Goal: Information Seeking & Learning: Find specific fact

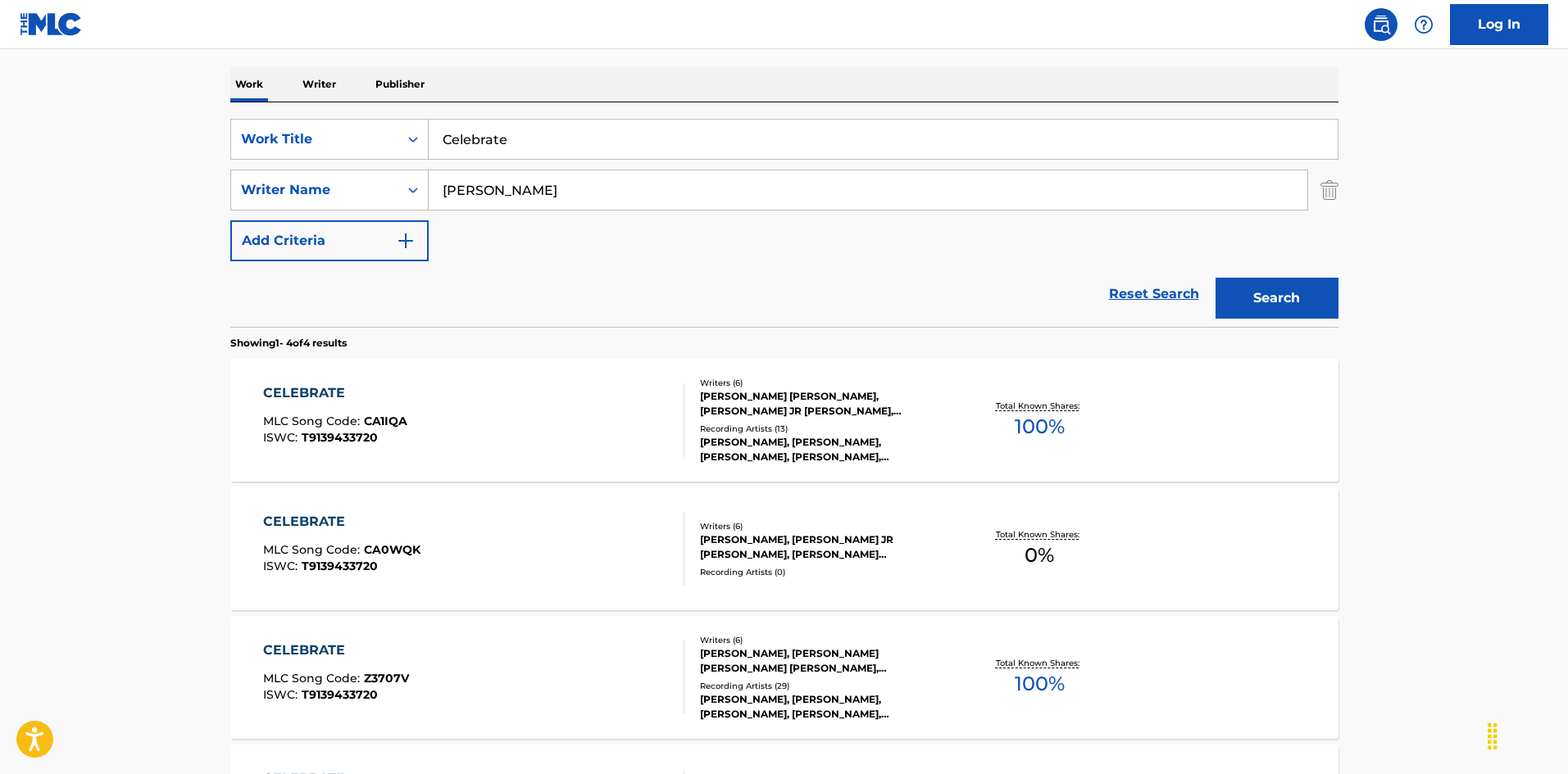
scroll to position [246, 0]
click at [519, 367] on div "CELEBRATE MLC Song Code : CA1IQA ISWC : T9139433720 Writers ( 6 ) [PERSON_NAME]…" at bounding box center [784, 420] width 1108 height 123
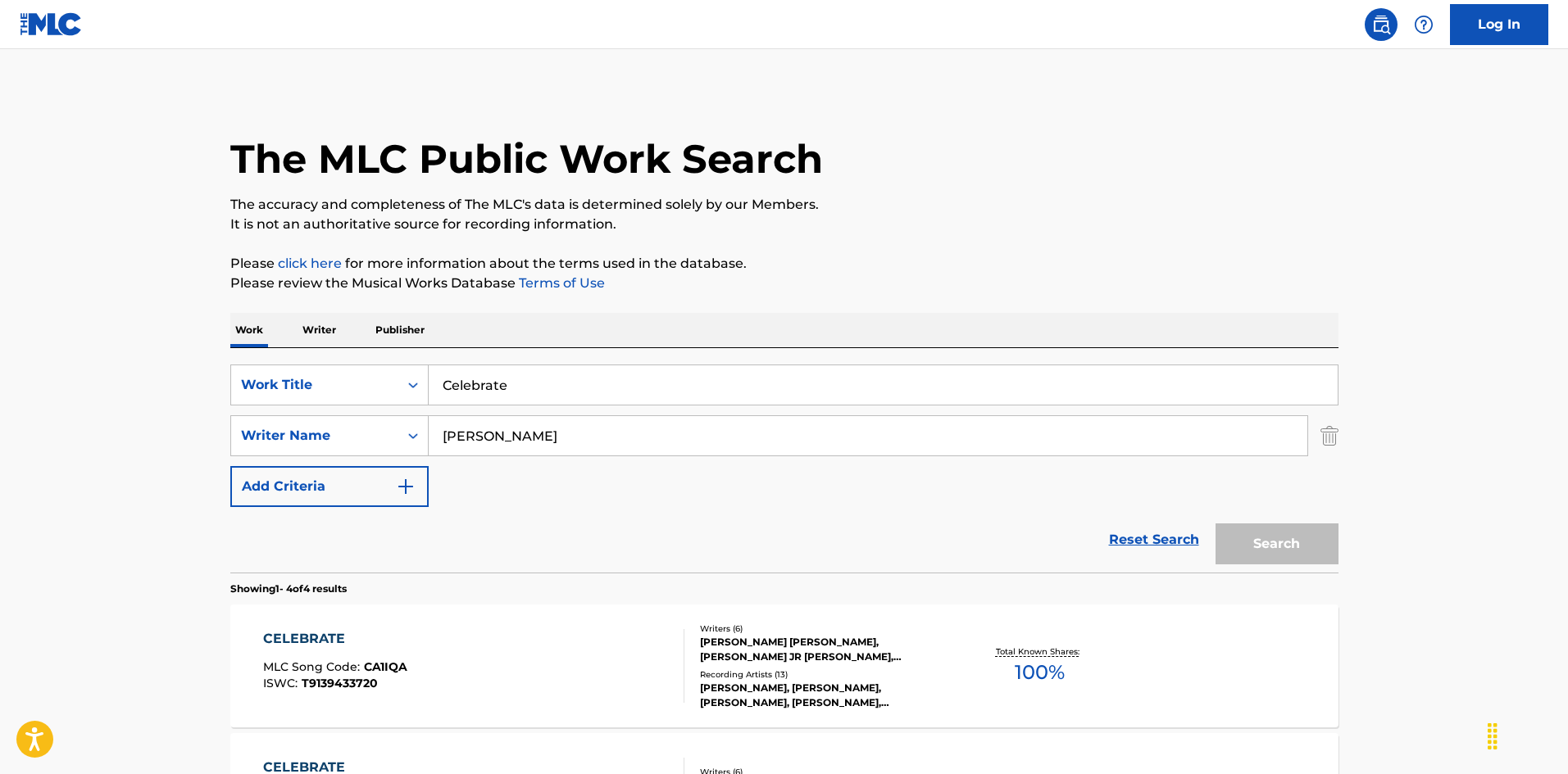
scroll to position [246, 0]
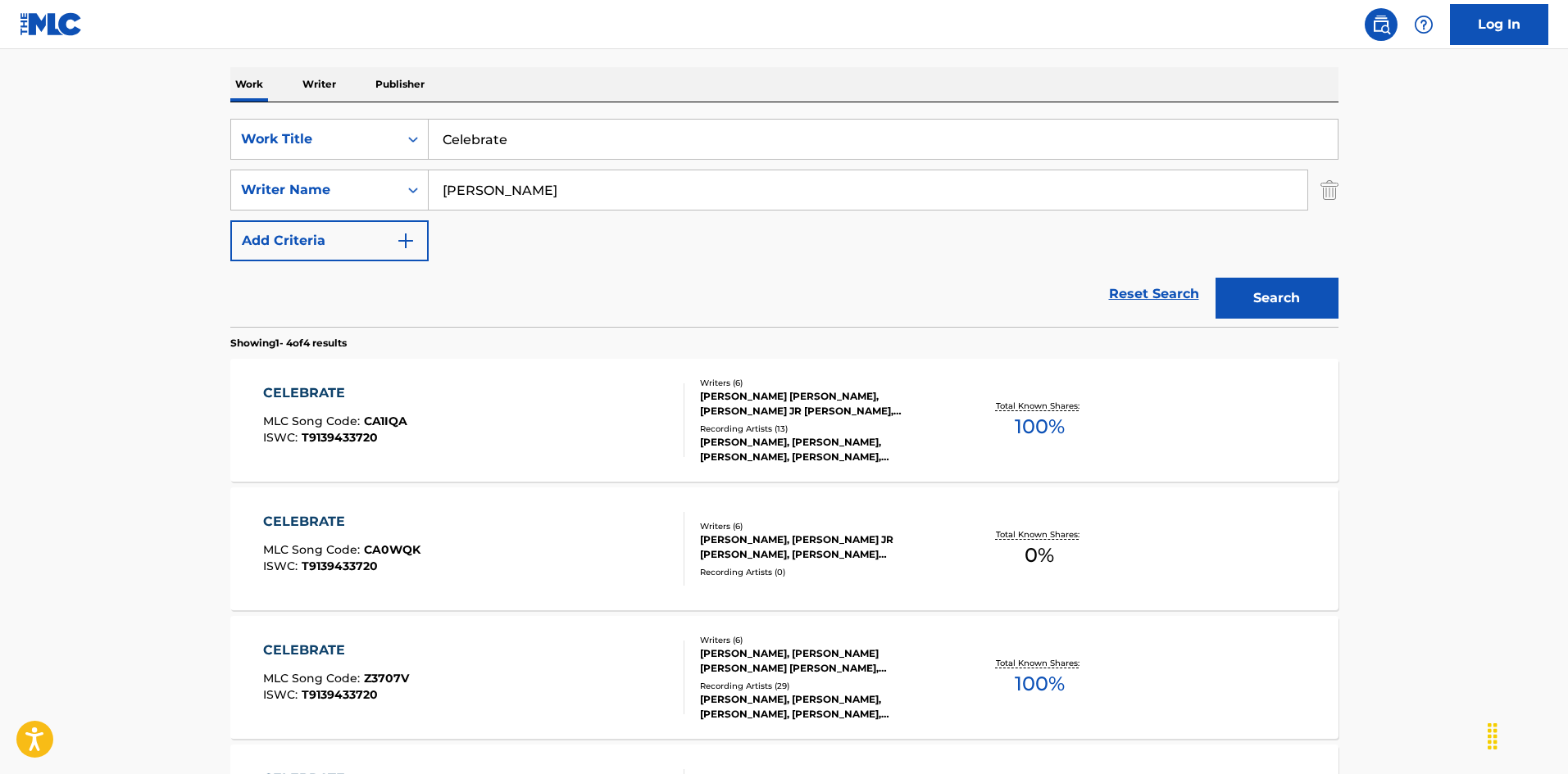
click at [496, 146] on input "Celebrate" at bounding box center [883, 139] width 909 height 39
click at [497, 146] on input "Celebrate" at bounding box center [883, 139] width 909 height 39
paste input "hewy"
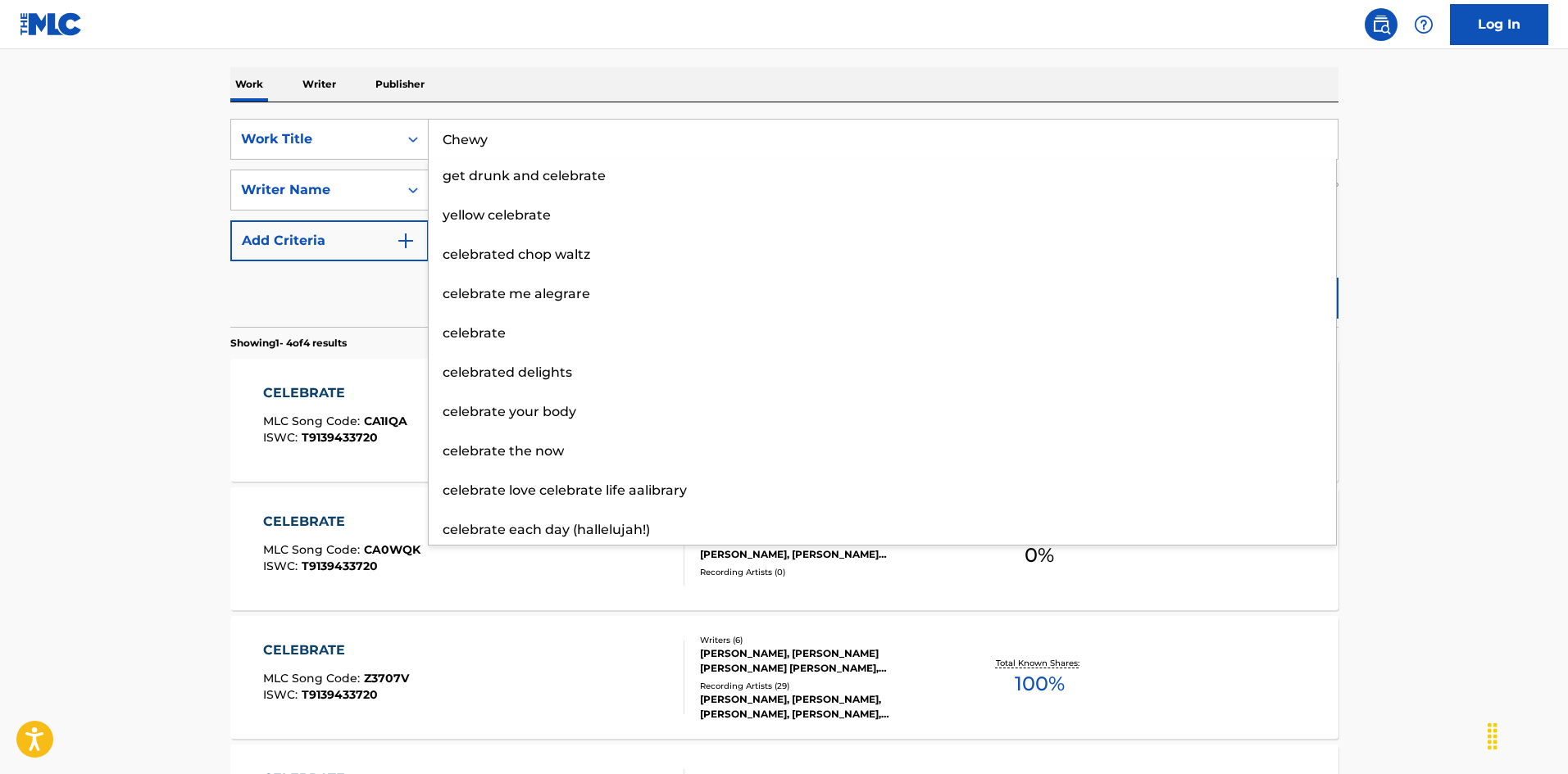
type input "Chewy"
click at [963, 31] on nav "Log In" at bounding box center [784, 25] width 1568 height 49
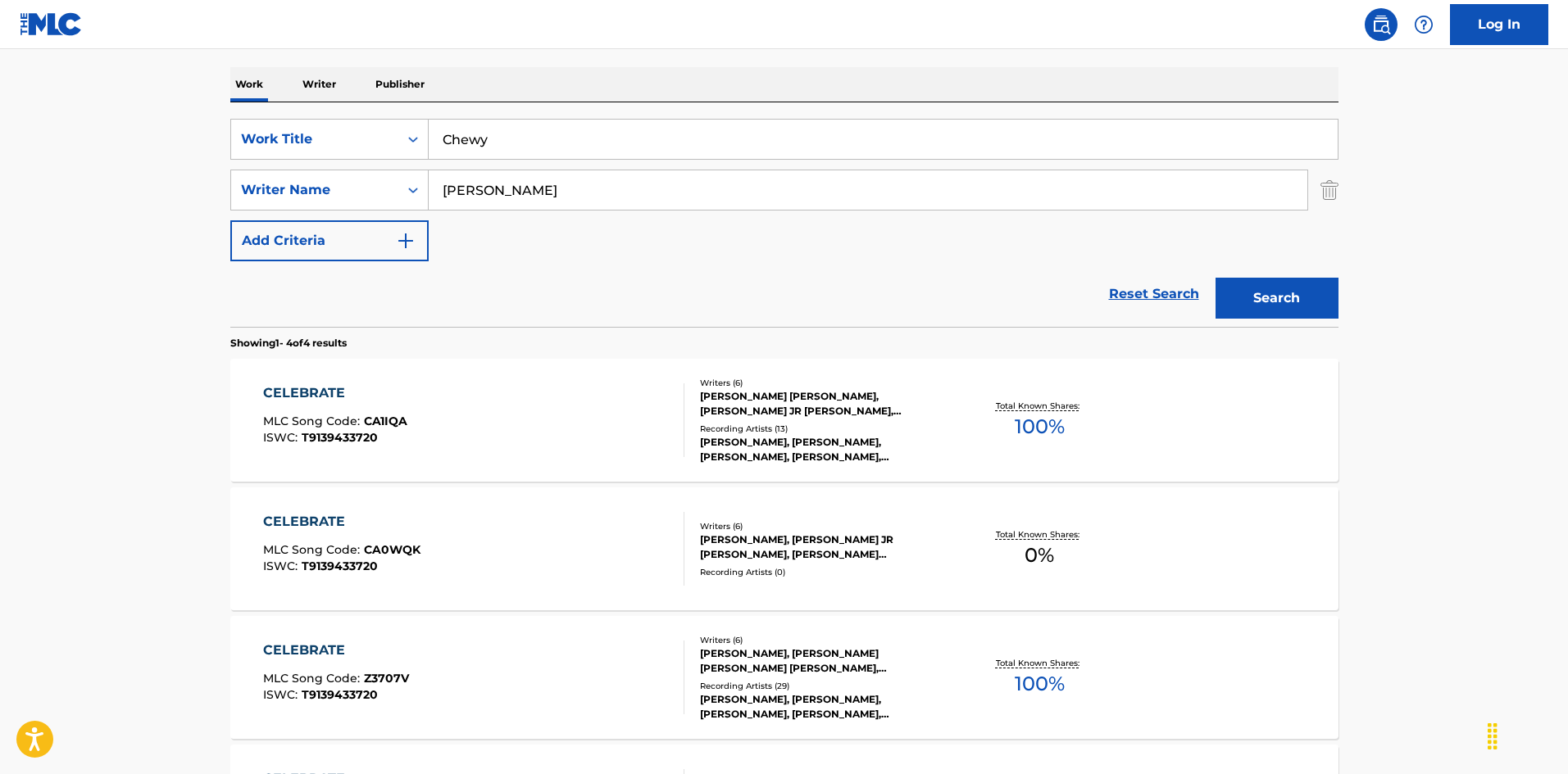
click at [1312, 274] on div "Search" at bounding box center [1273, 293] width 131 height 66
click at [1308, 285] on button "Search" at bounding box center [1277, 298] width 123 height 41
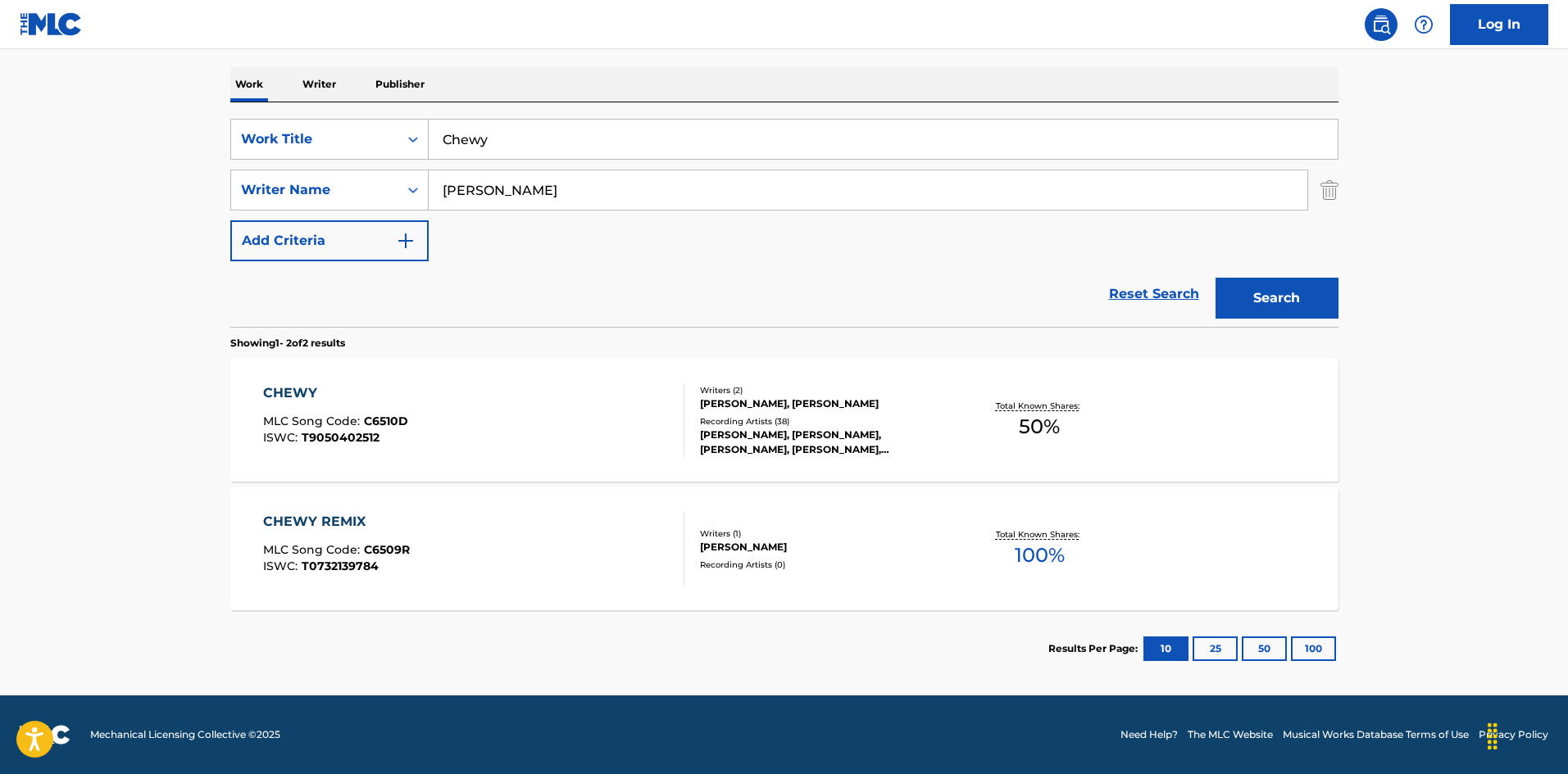
click at [483, 453] on div "CHEWY MLC Song Code : C6510D ISWC : T9050402512" at bounding box center [473, 420] width 421 height 74
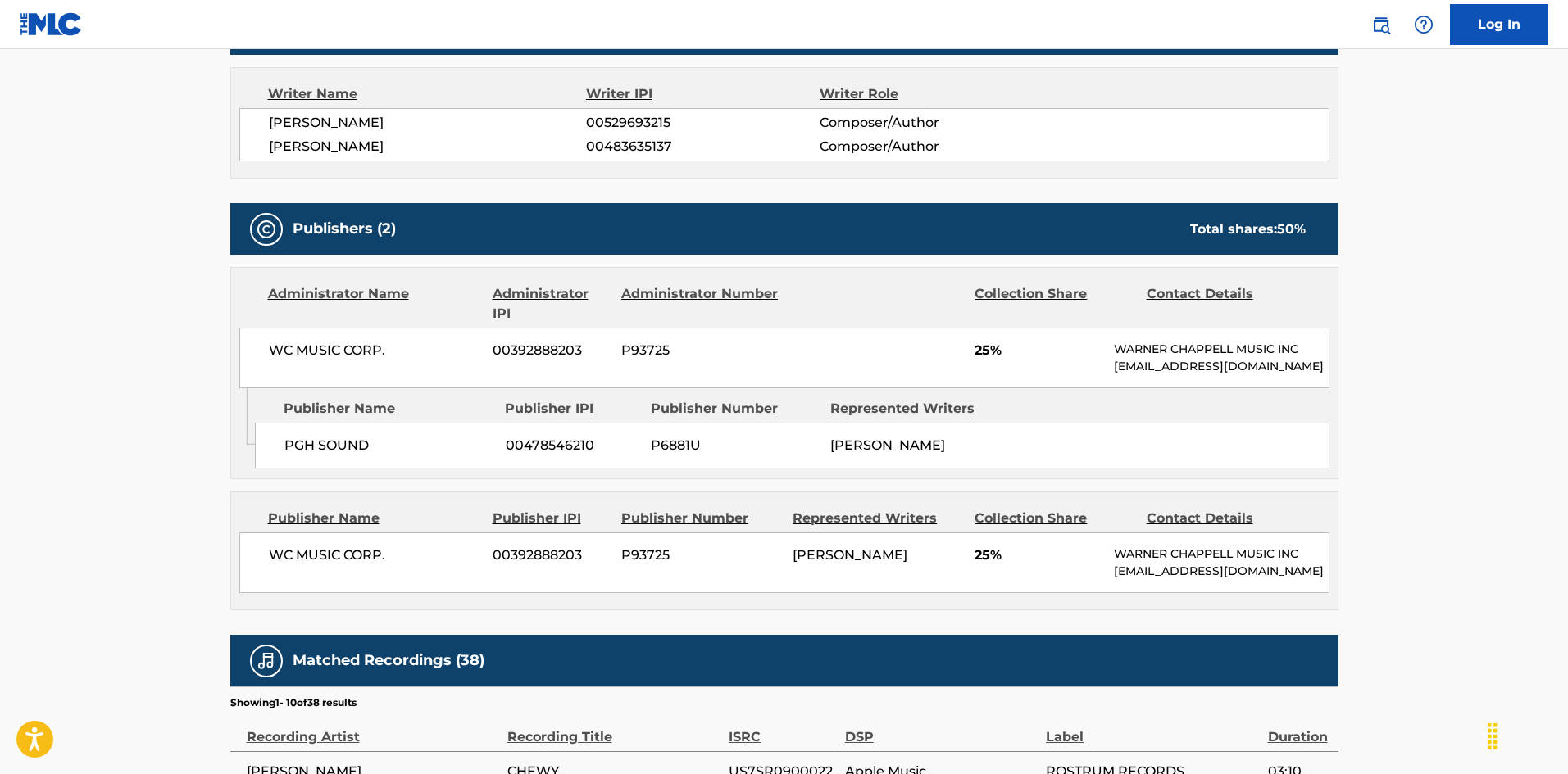
scroll to position [737, 0]
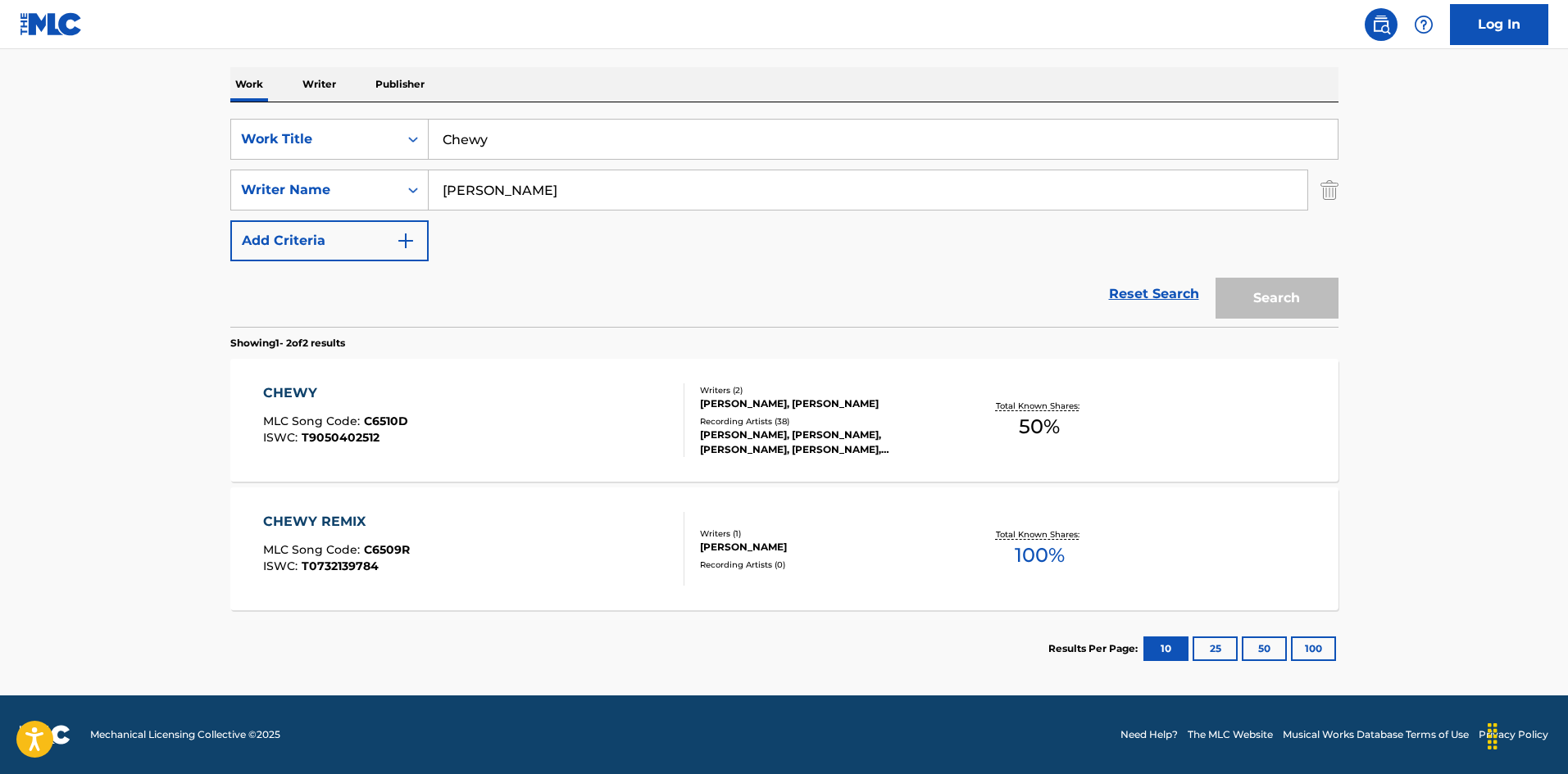
scroll to position [246, 0]
click at [454, 123] on input "Chewy" at bounding box center [883, 139] width 909 height 39
paste input "Damn Thing"
type input "Damn Thing"
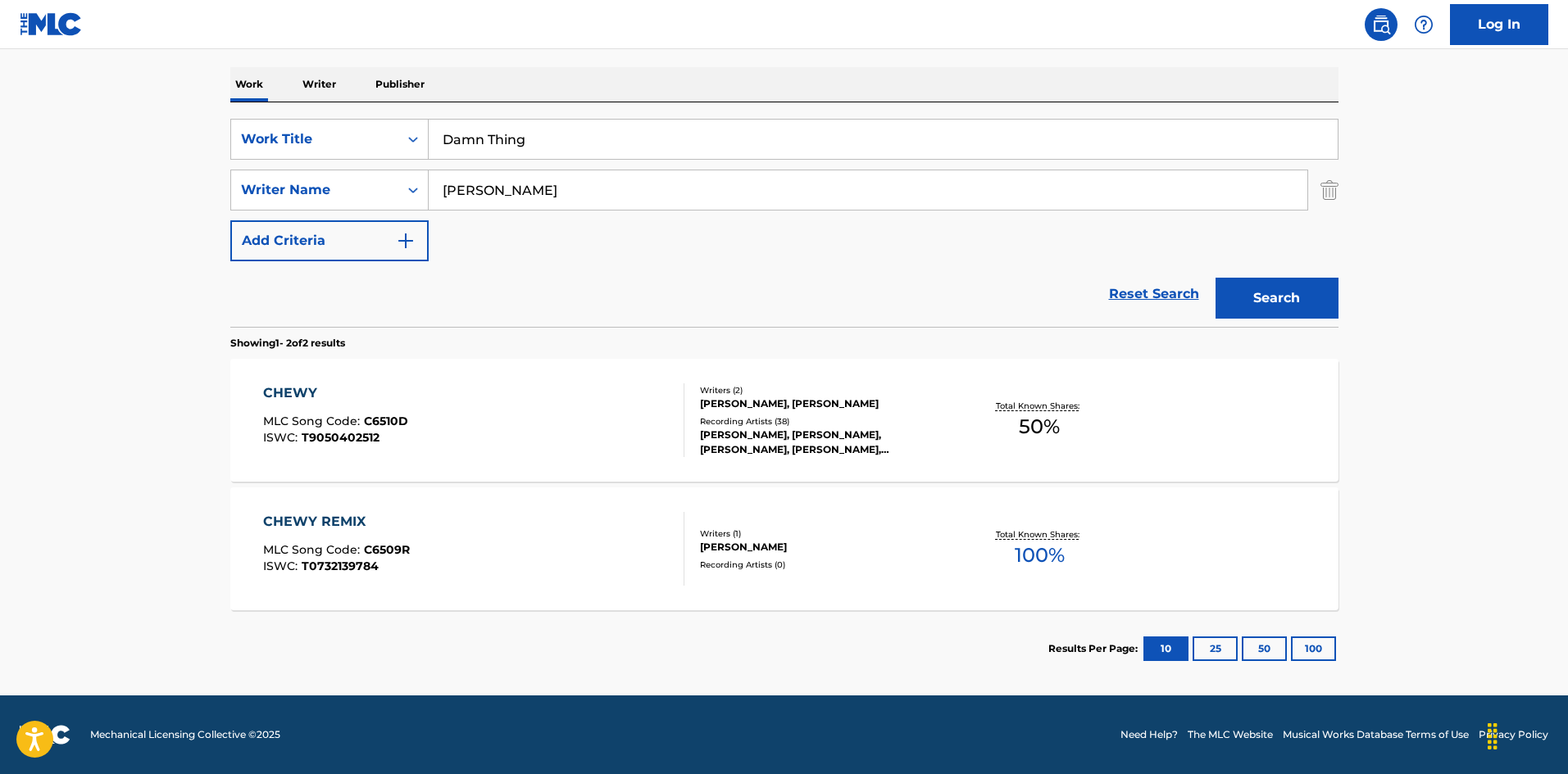
click at [1324, 312] on button "Search" at bounding box center [1277, 298] width 123 height 41
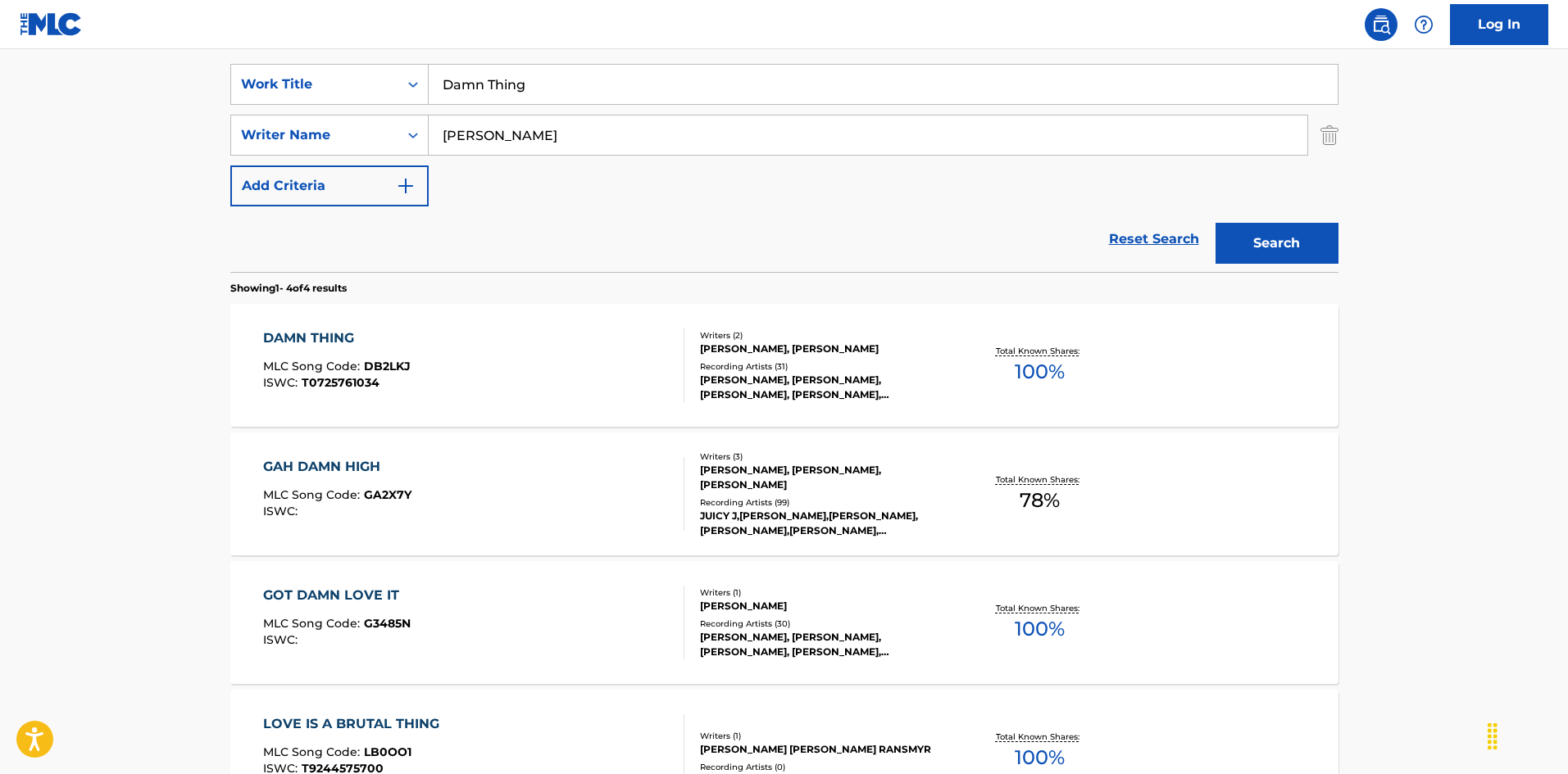
scroll to position [327, 0]
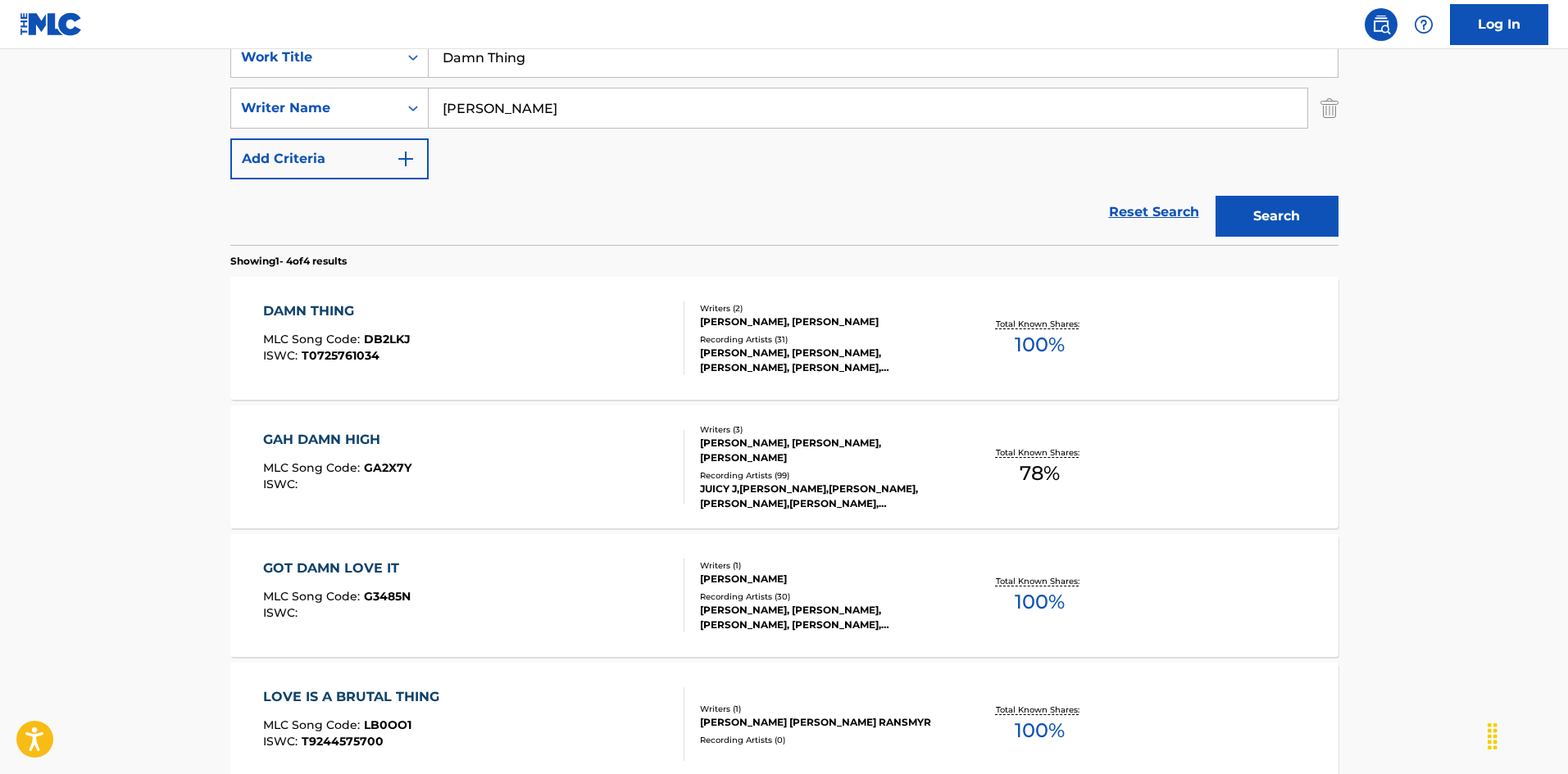
click at [412, 299] on div "DAMN THING MLC Song Code : DB2LKJ ISWC : T0725761034 Writers ( 2 ) [PERSON_NAME…" at bounding box center [784, 338] width 1108 height 123
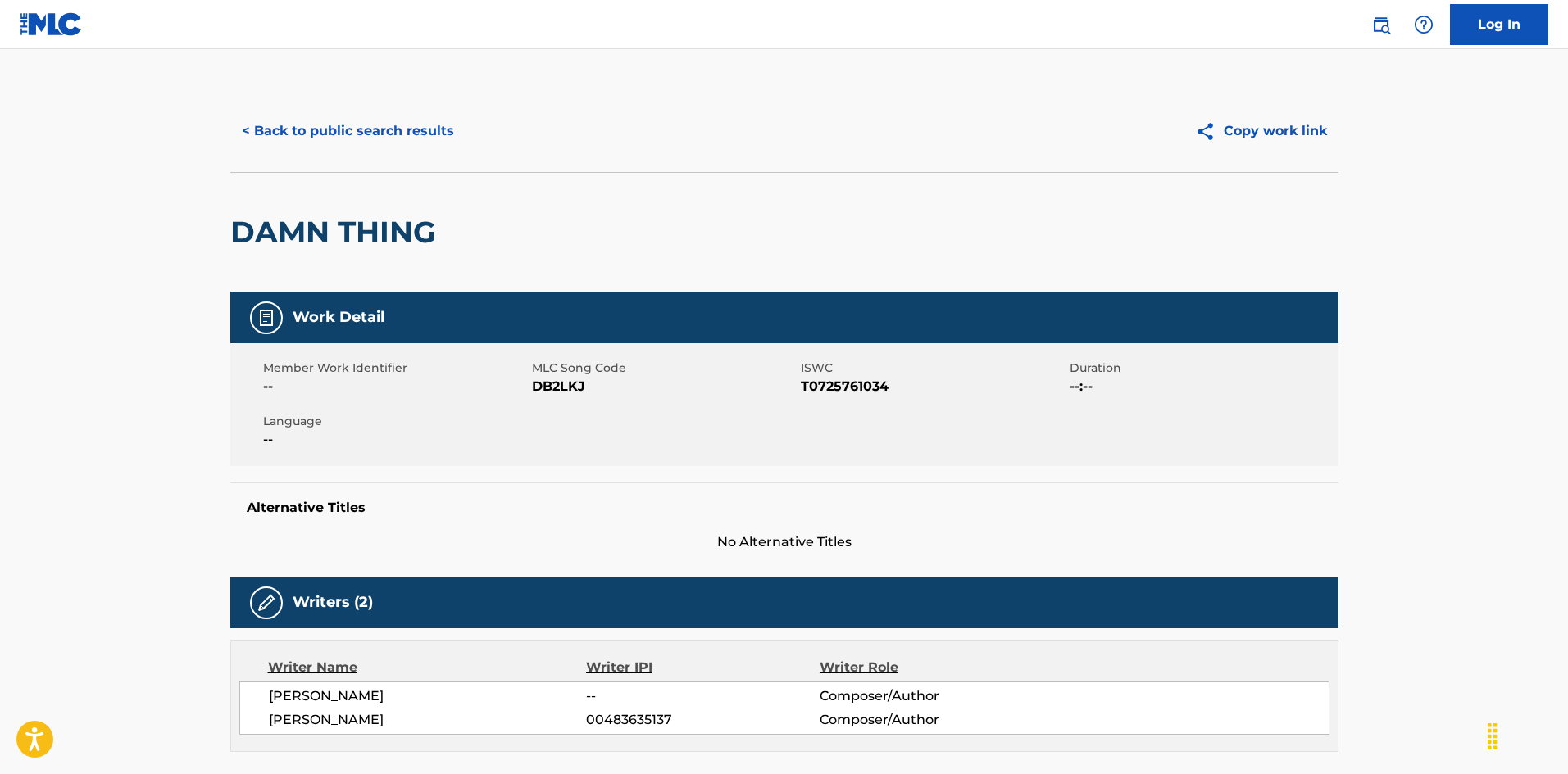
scroll to position [327, 0]
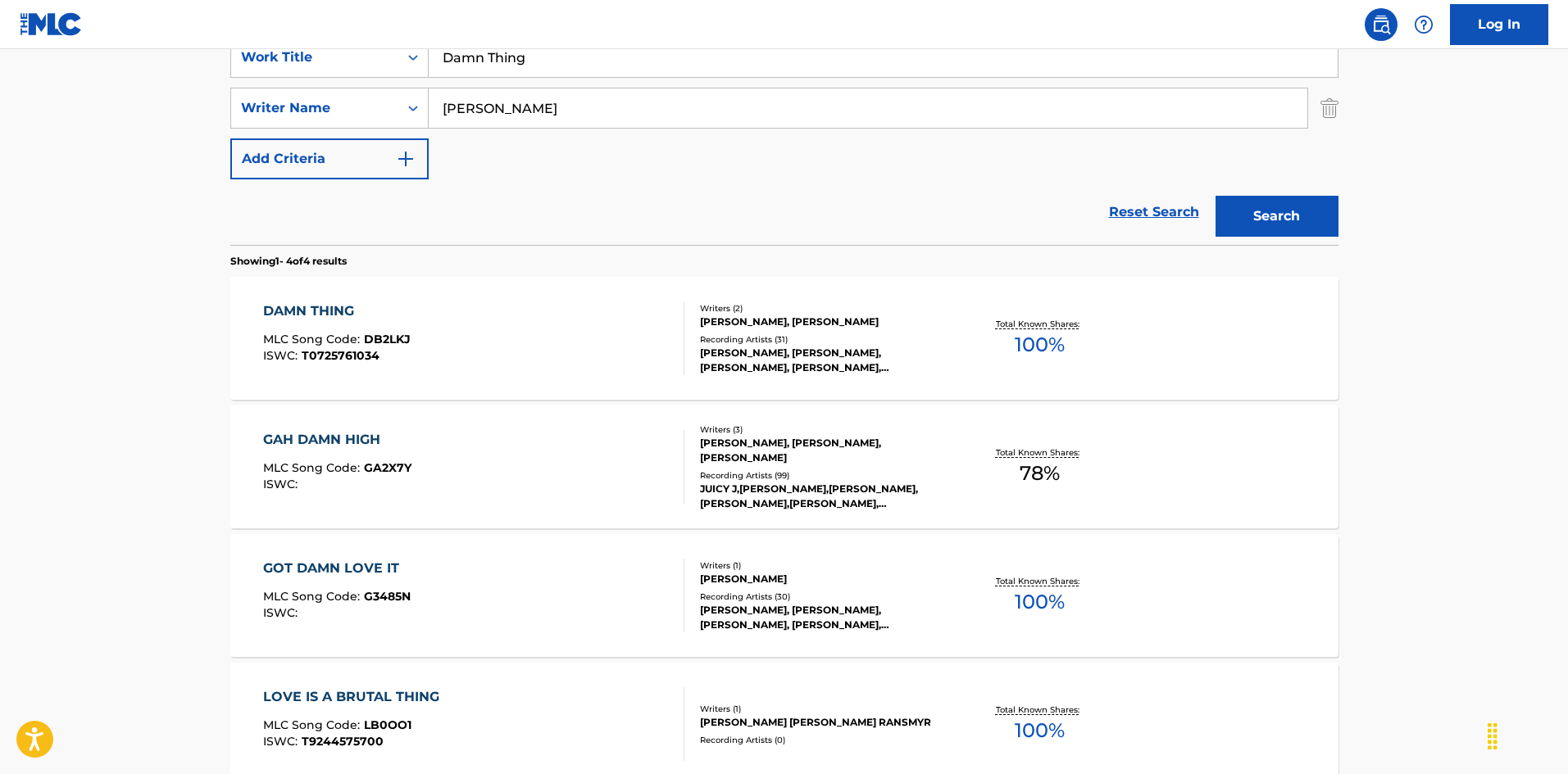
click at [437, 339] on div "DAMN THING MLC Song Code : DB2LKJ ISWC : T0725761034" at bounding box center [473, 338] width 421 height 74
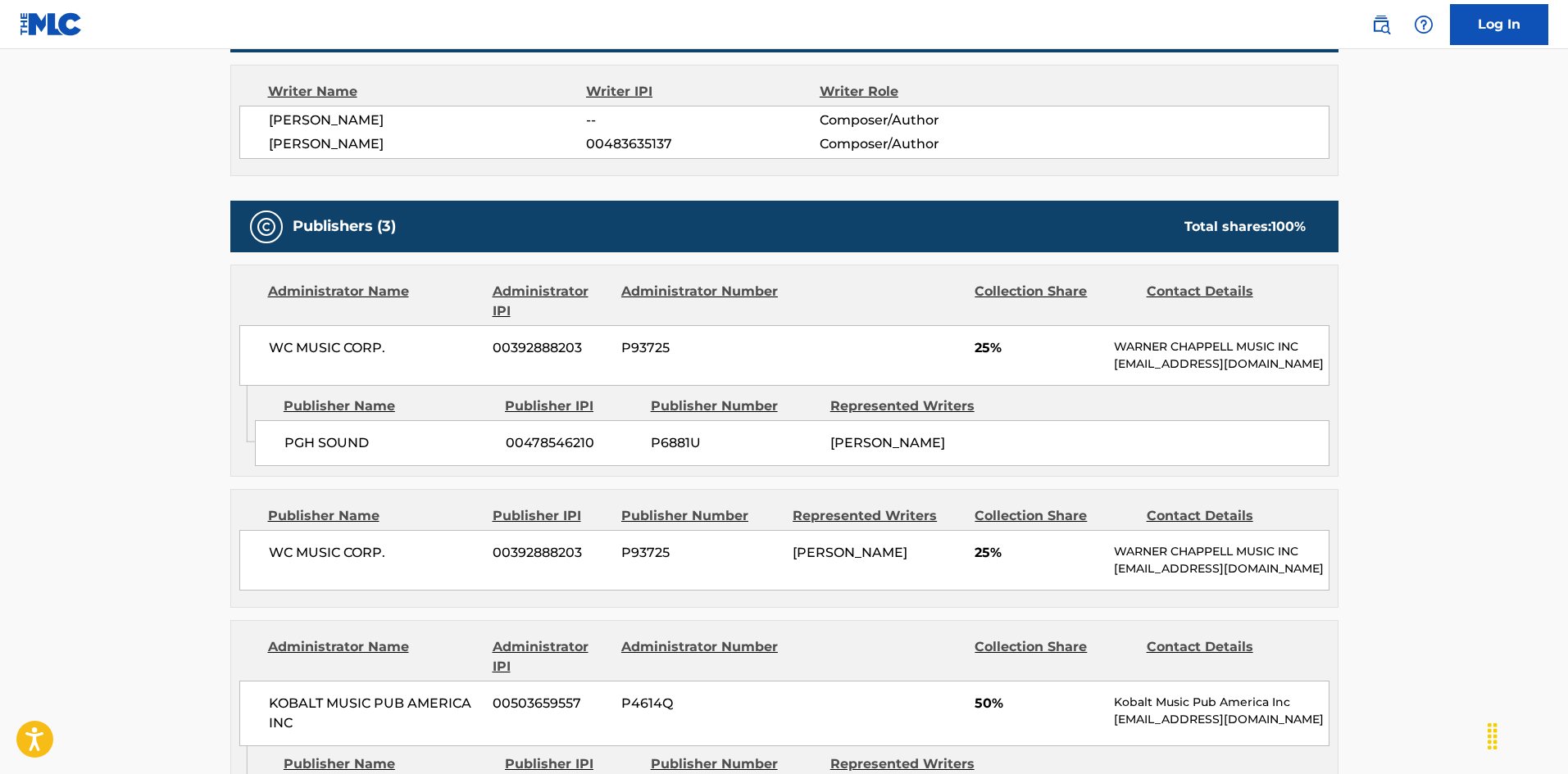
scroll to position [573, 0]
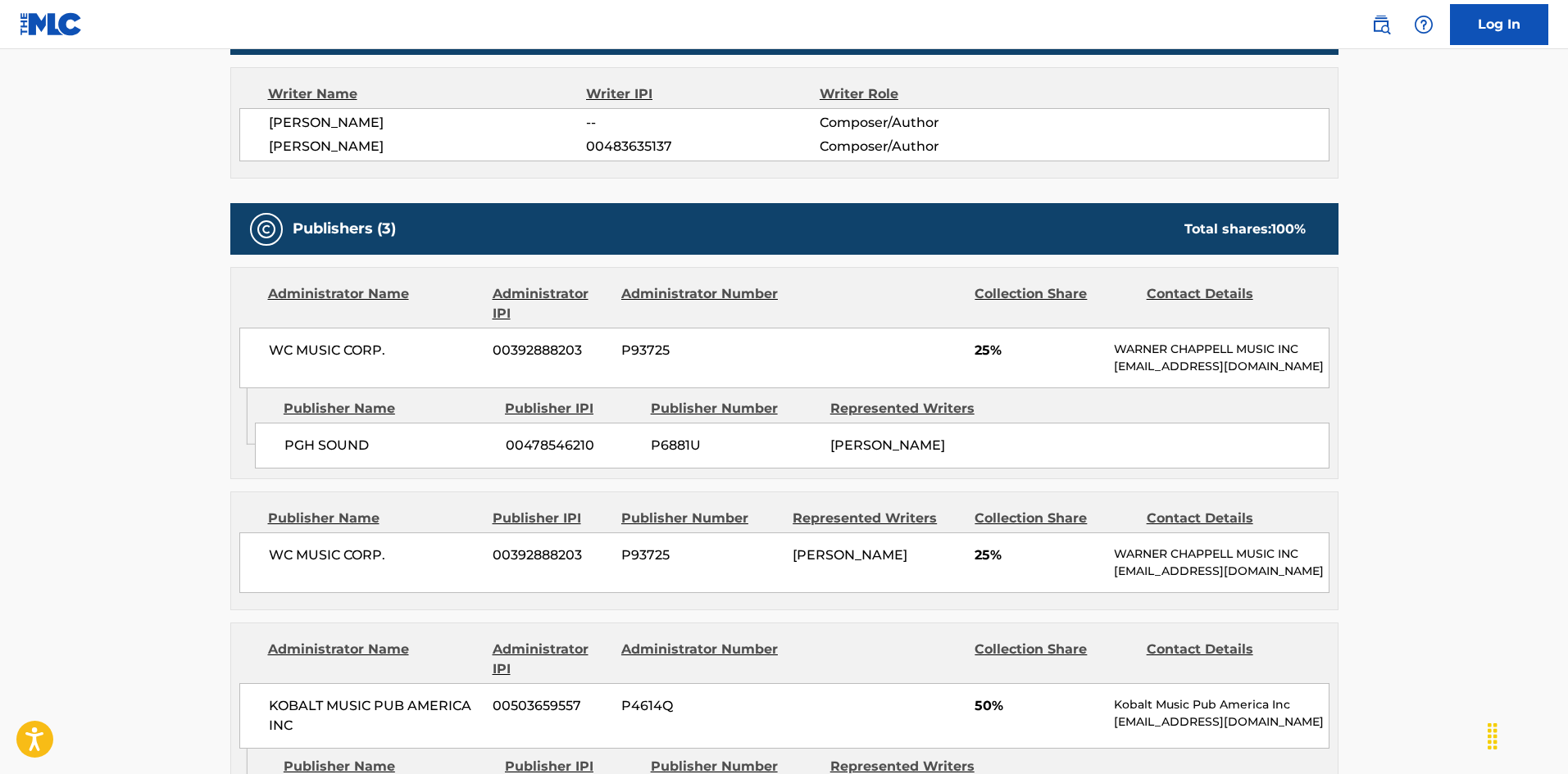
click at [292, 434] on div "Publisher Name Publisher IPI Publisher Number Represented Writers PGH SOUND 004…" at bounding box center [796, 430] width 1083 height 82
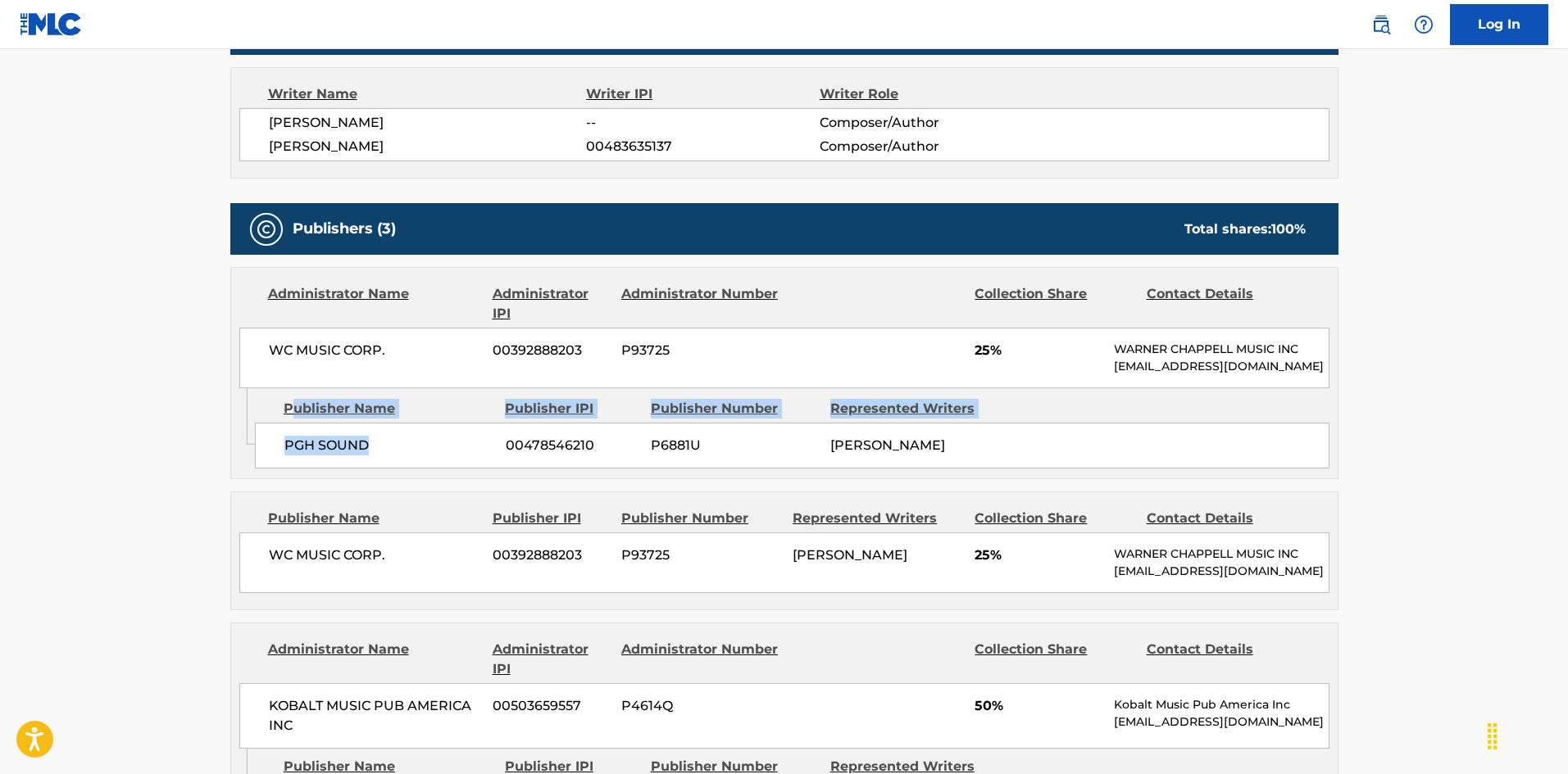
drag, startPoint x: 292, startPoint y: 434, endPoint x: 381, endPoint y: 444, distance: 89.6
click at [381, 444] on div "Publisher Name Publisher IPI Publisher Number Represented Writers PGH SOUND 004…" at bounding box center [796, 430] width 1083 height 82
click at [312, 455] on span "PGH SOUND" at bounding box center [389, 446] width 209 height 19
drag, startPoint x: 312, startPoint y: 462, endPoint x: 356, endPoint y: 462, distance: 44.0
click at [356, 455] on span "PGH SOUND" at bounding box center [389, 446] width 209 height 19
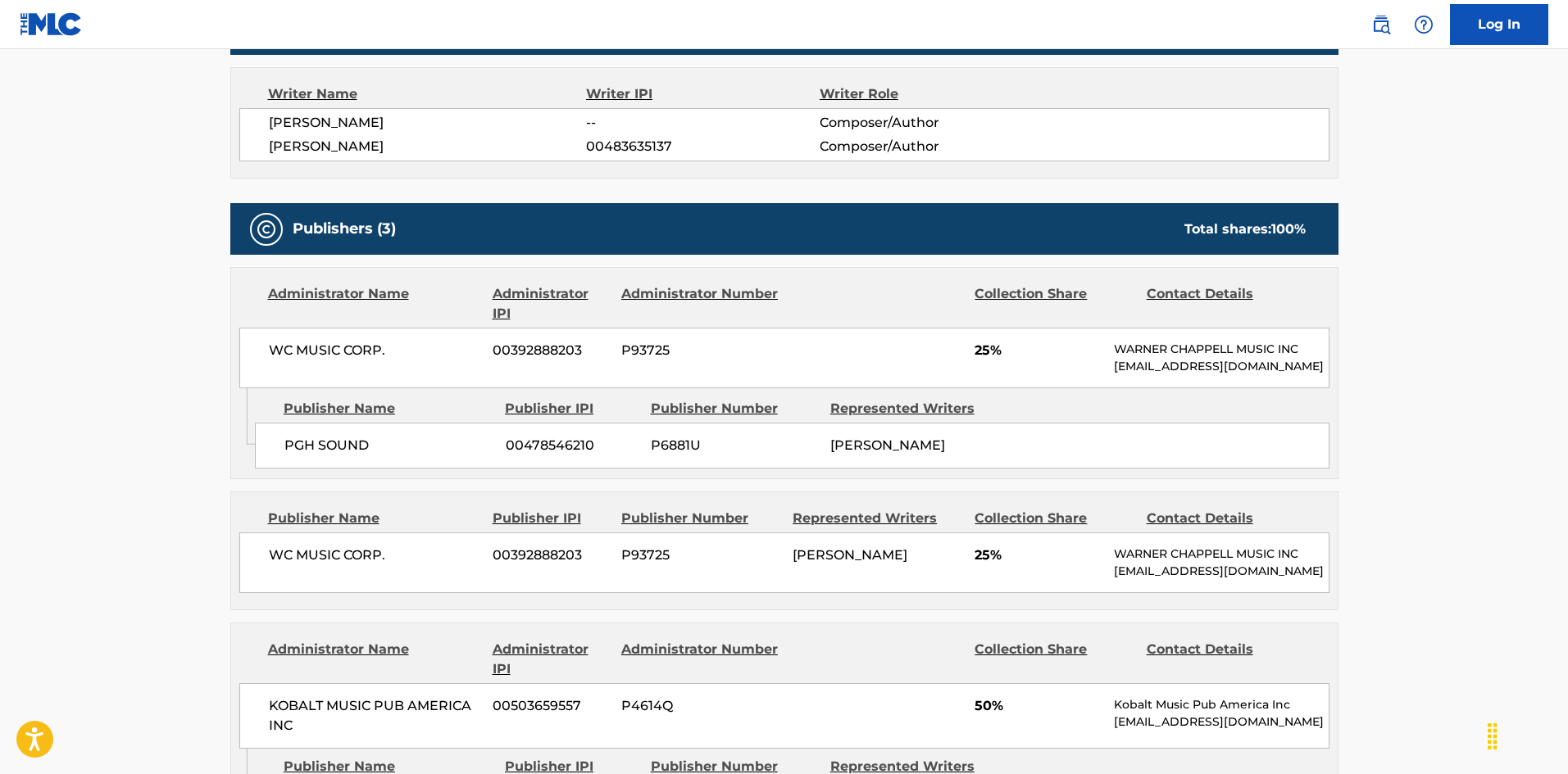
click at [270, 459] on div "PGH SOUND 00478546210 P6881U [PERSON_NAME]" at bounding box center [792, 446] width 1075 height 46
drag, startPoint x: 270, startPoint y: 459, endPoint x: 380, endPoint y: 459, distance: 110.0
click at [380, 459] on div "PGH SOUND 00478546210 P6881U [PERSON_NAME]" at bounding box center [792, 446] width 1075 height 46
copy div "PGH SOUND"
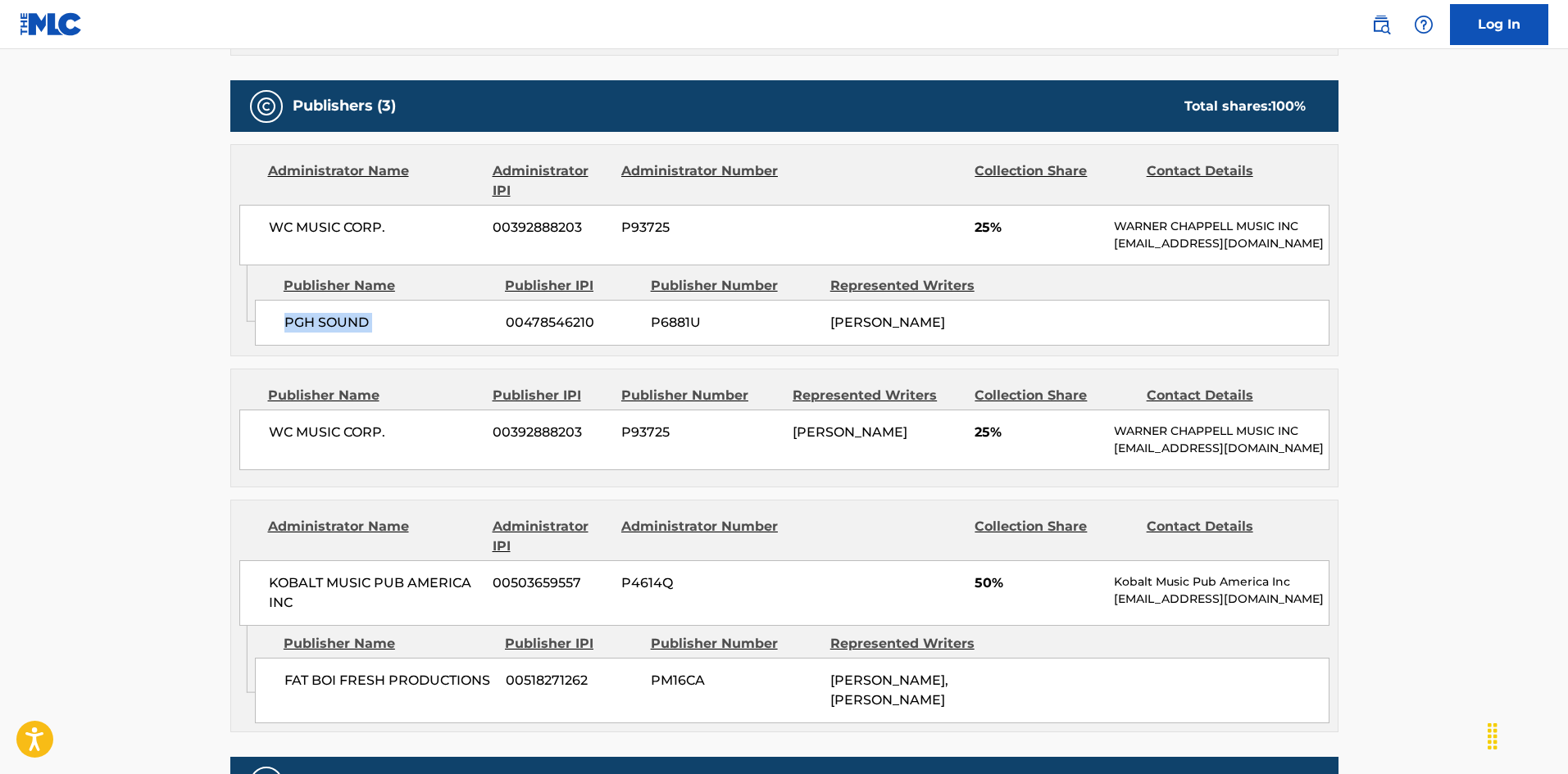
scroll to position [820, 0]
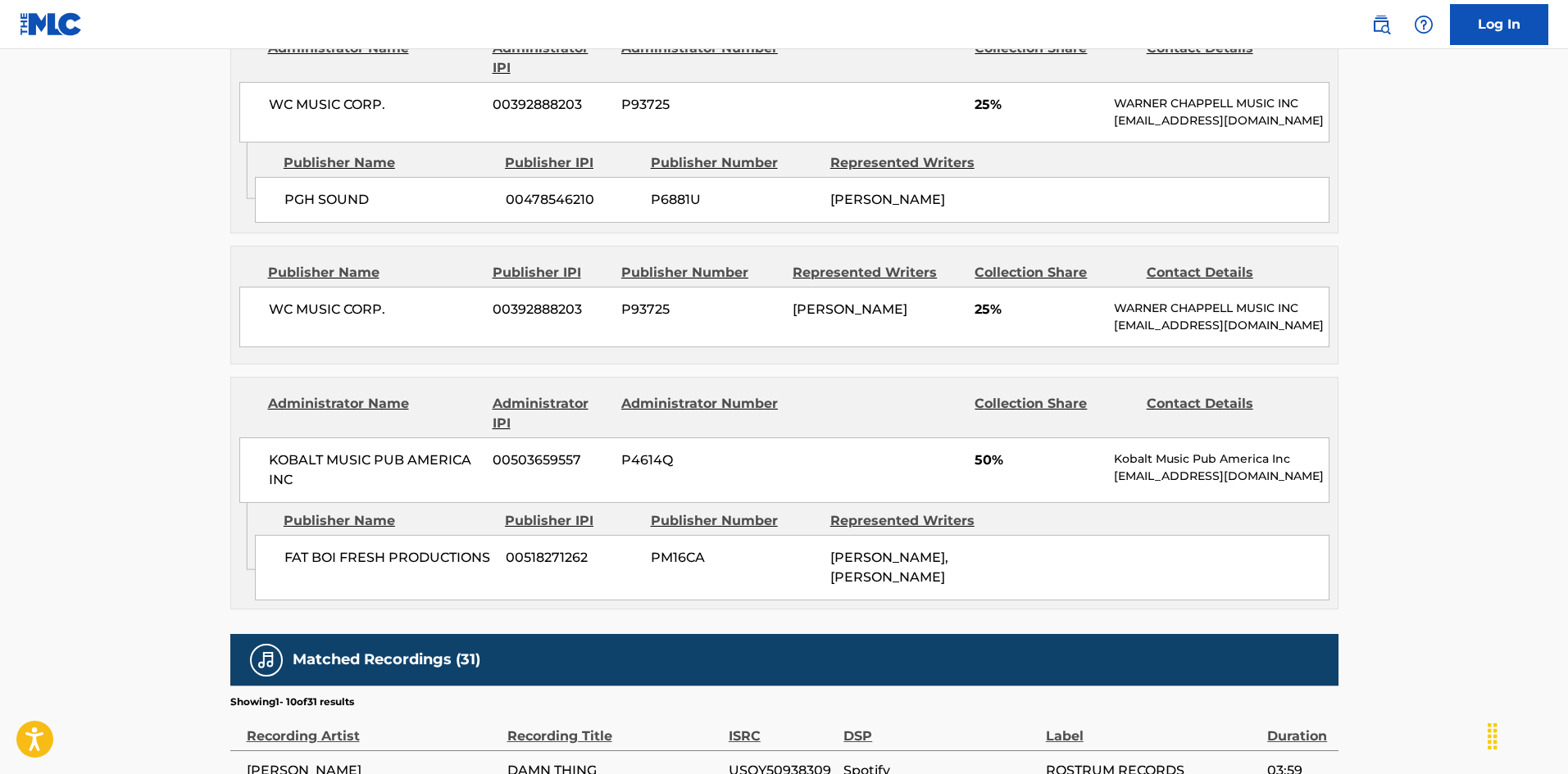
click at [266, 330] on div "WC MUSIC CORP. 00392888203 P93725 [PERSON_NAME] 25% [PERSON_NAME] MUSIC INC [EM…" at bounding box center [784, 317] width 1091 height 60
drag, startPoint x: 266, startPoint y: 330, endPoint x: 392, endPoint y: 340, distance: 126.4
click at [392, 340] on div "WC MUSIC CORP. 00392888203 P93725 [PERSON_NAME] 25% [PERSON_NAME] MUSIC INC [EM…" at bounding box center [784, 317] width 1091 height 60
copy div "WC MUSIC CORP."
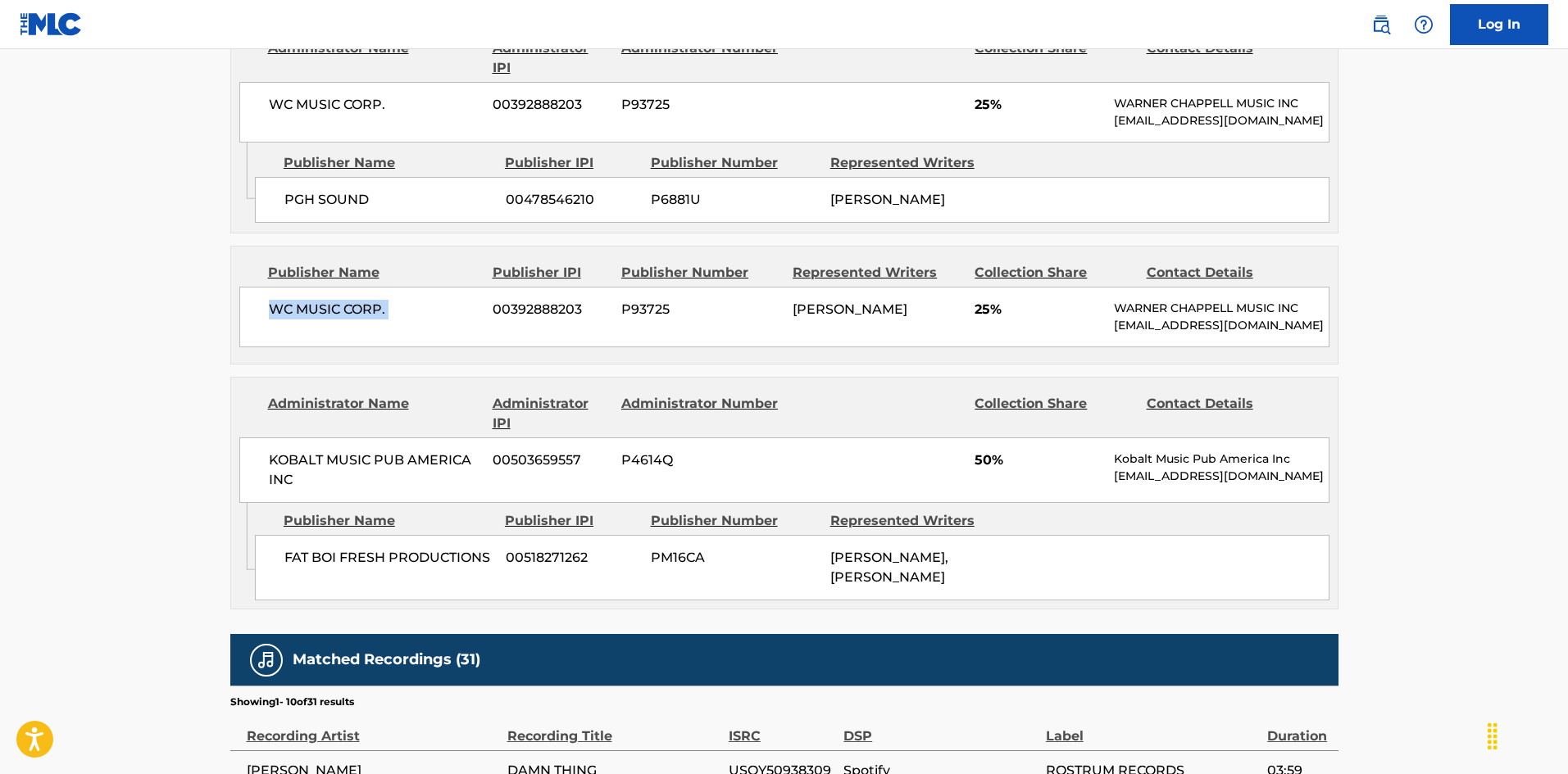
copy div "WC MUSIC CORP."
click at [293, 567] on span "FAT BOI FRESH PRODUCTIONS" at bounding box center [389, 558] width 209 height 19
drag, startPoint x: 293, startPoint y: 606, endPoint x: 465, endPoint y: 601, distance: 172.1
click at [465, 567] on span "FAT BOI FRESH PRODUCTIONS" at bounding box center [389, 558] width 209 height 19
copy span "FAT BOI FRESH PRODUCTIONS"
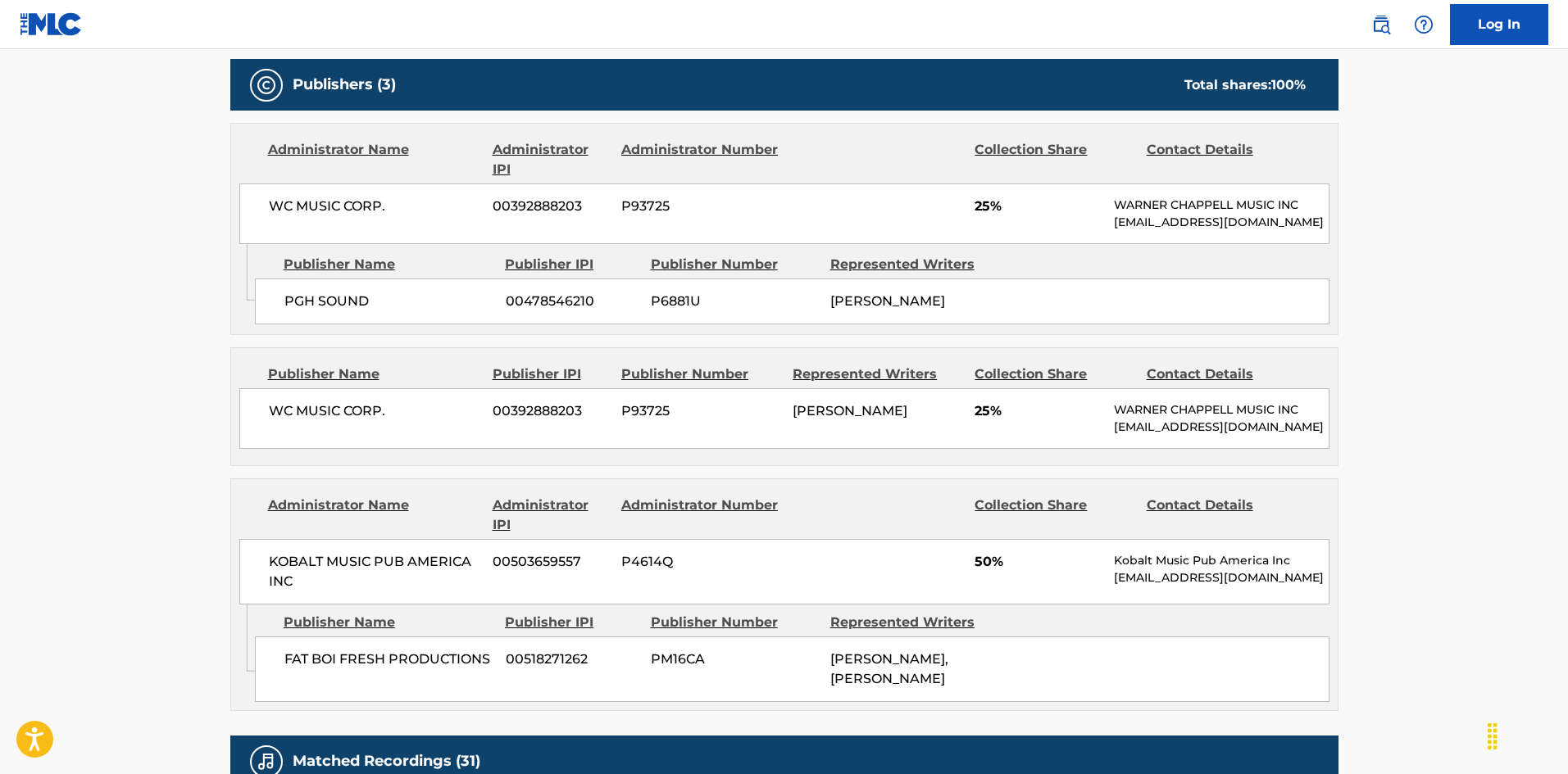
scroll to position [810, 0]
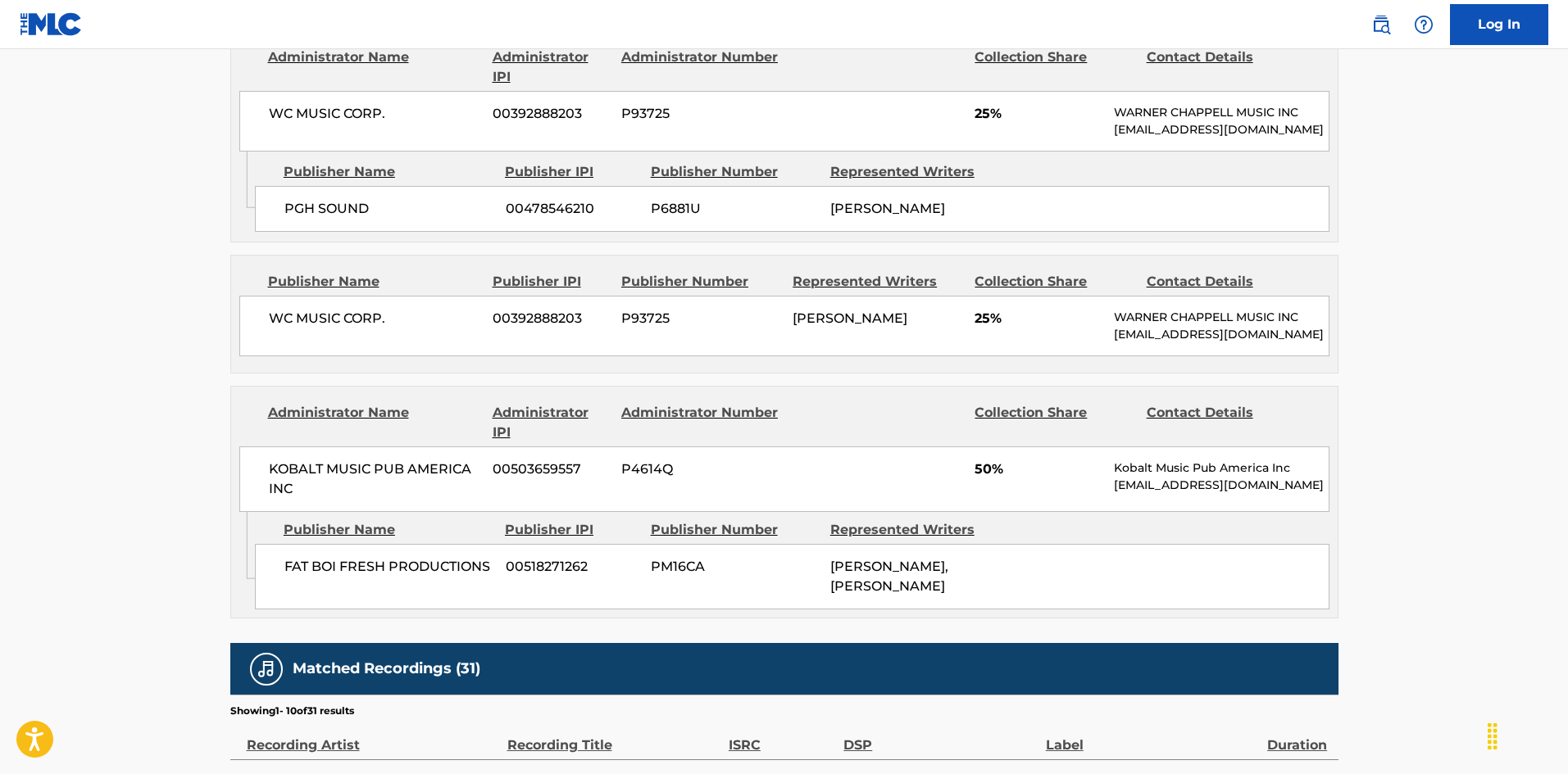
click at [223, 337] on div "< Back to public search results Copy work link DAMN THING Work Detail Member Wo…" at bounding box center [784, 253] width 1148 height 1948
click at [266, 355] on div "WC MUSIC CORP. 00392888203 P93725 [PERSON_NAME] 25% [PERSON_NAME] MUSIC INC [EM…" at bounding box center [784, 326] width 1091 height 60
drag, startPoint x: 266, startPoint y: 355, endPoint x: 402, endPoint y: 365, distance: 136.4
click at [402, 356] on div "WC MUSIC CORP. 00392888203 P93725 [PERSON_NAME] 25% [PERSON_NAME] MUSIC INC [EM…" at bounding box center [784, 326] width 1091 height 60
copy div "WC MUSIC CORP."
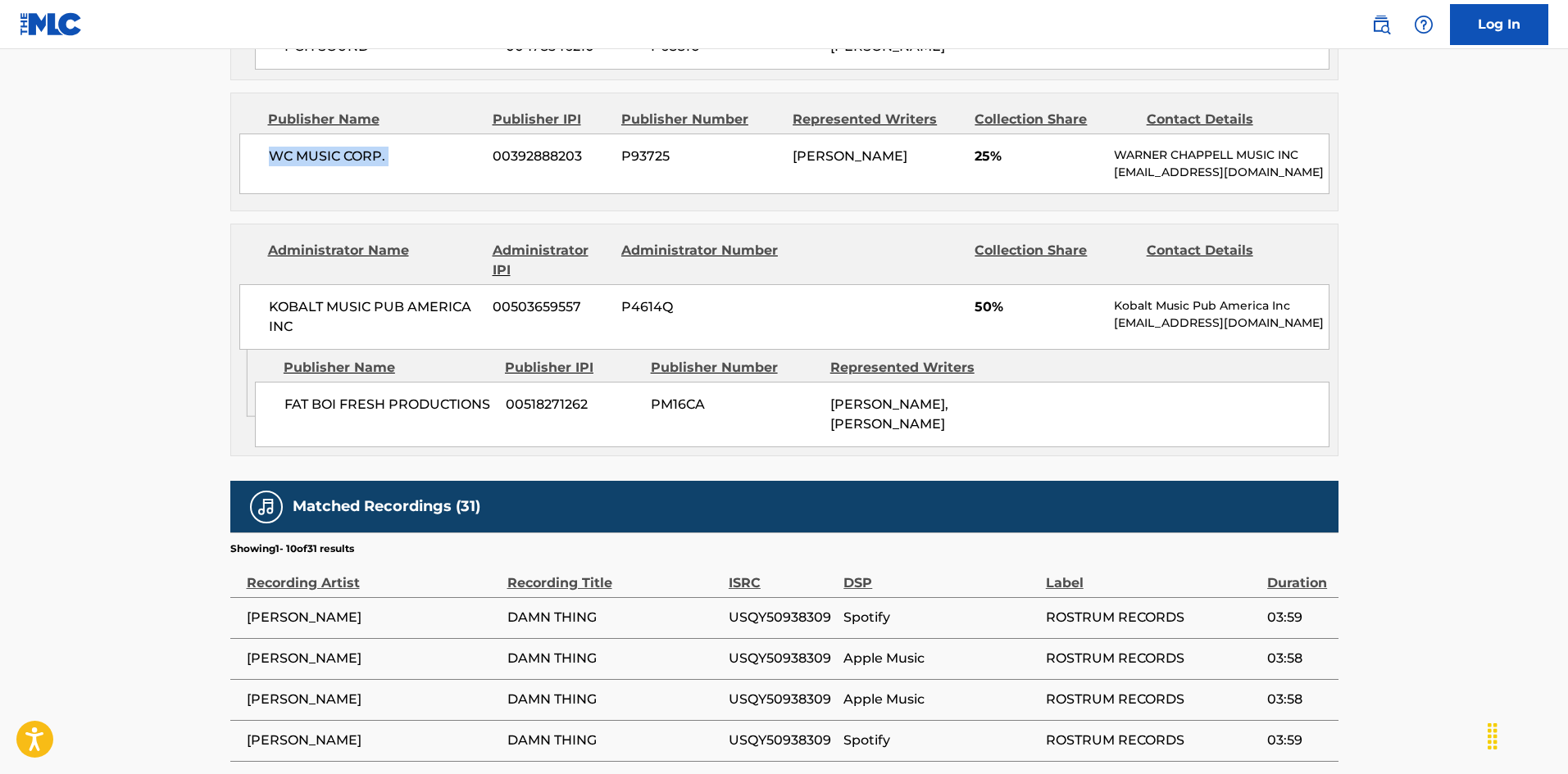
scroll to position [975, 0]
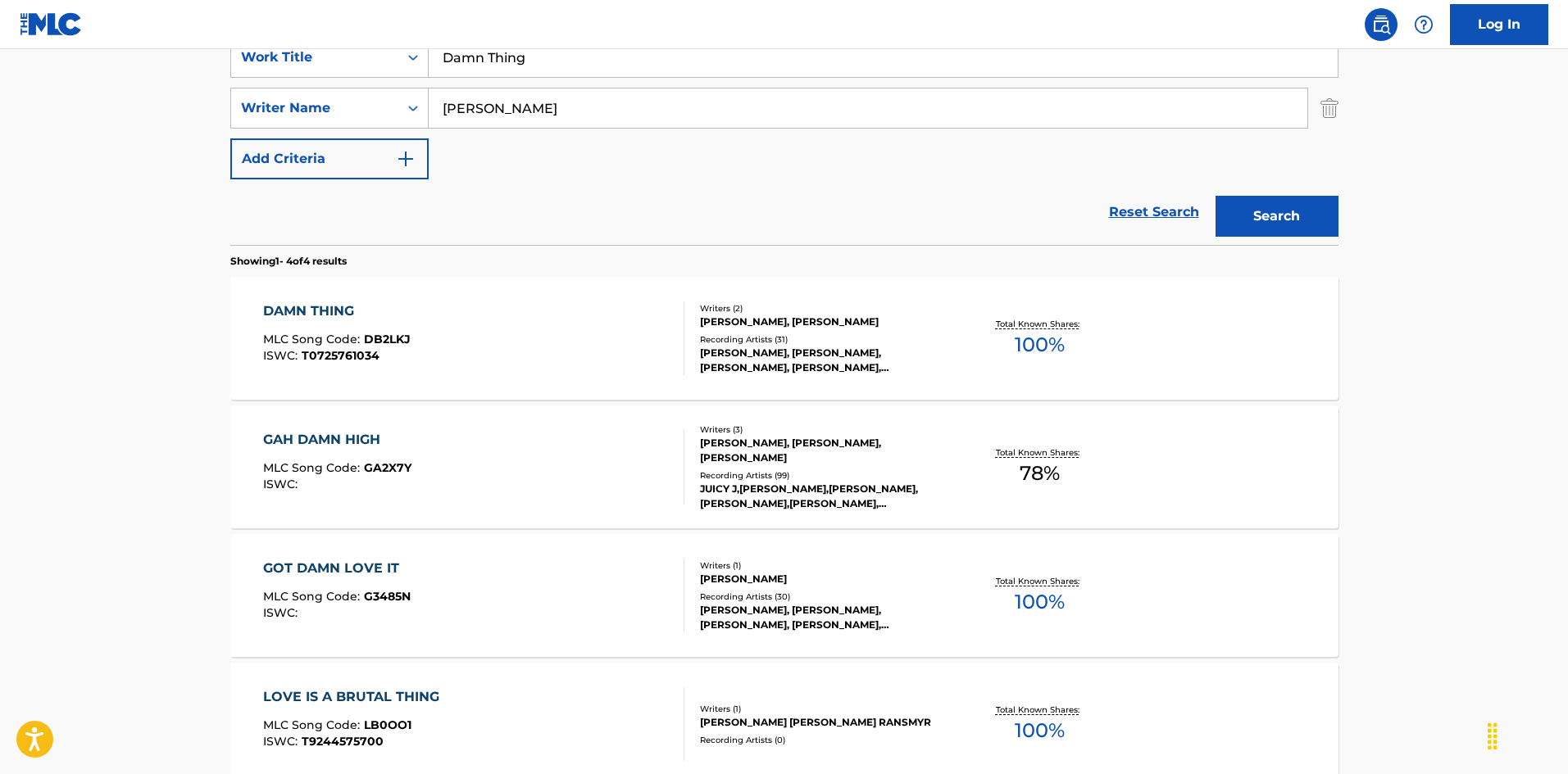
scroll to position [82, 0]
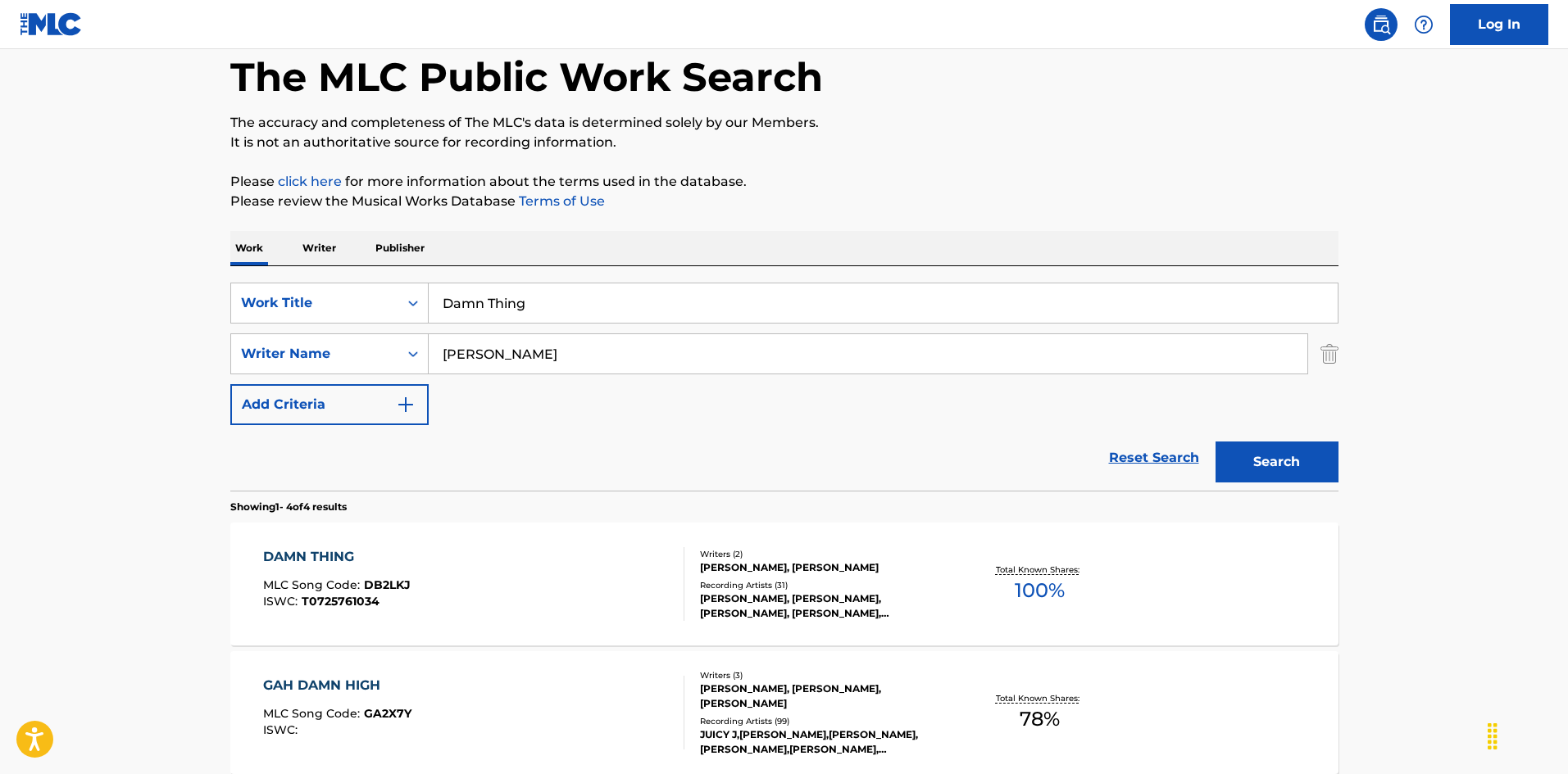
click at [542, 310] on input "Damn Thing" at bounding box center [883, 303] width 909 height 39
paste input "Elevated"
type input "Elevated"
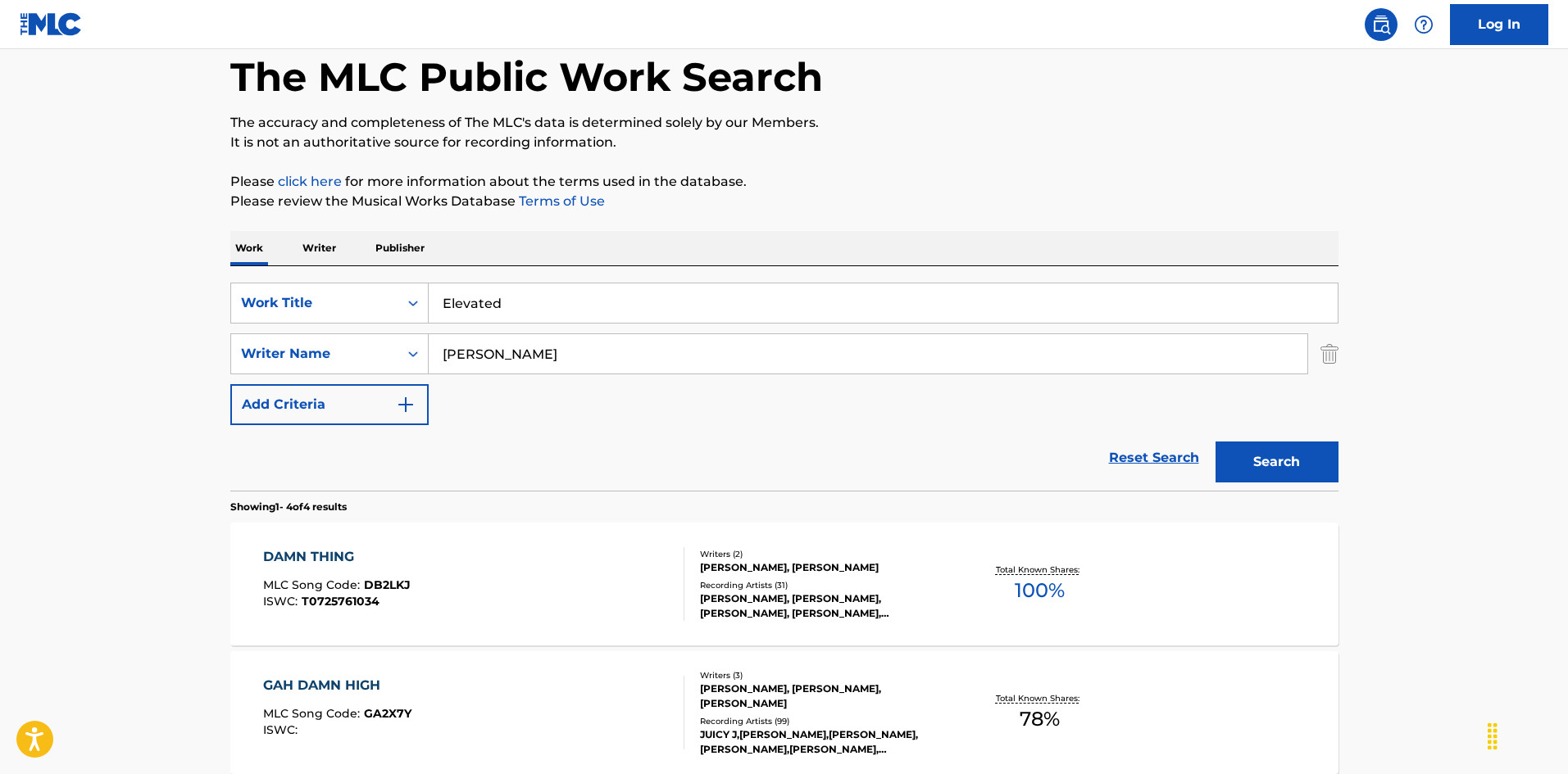
click at [1290, 447] on button "Search" at bounding box center [1277, 461] width 123 height 41
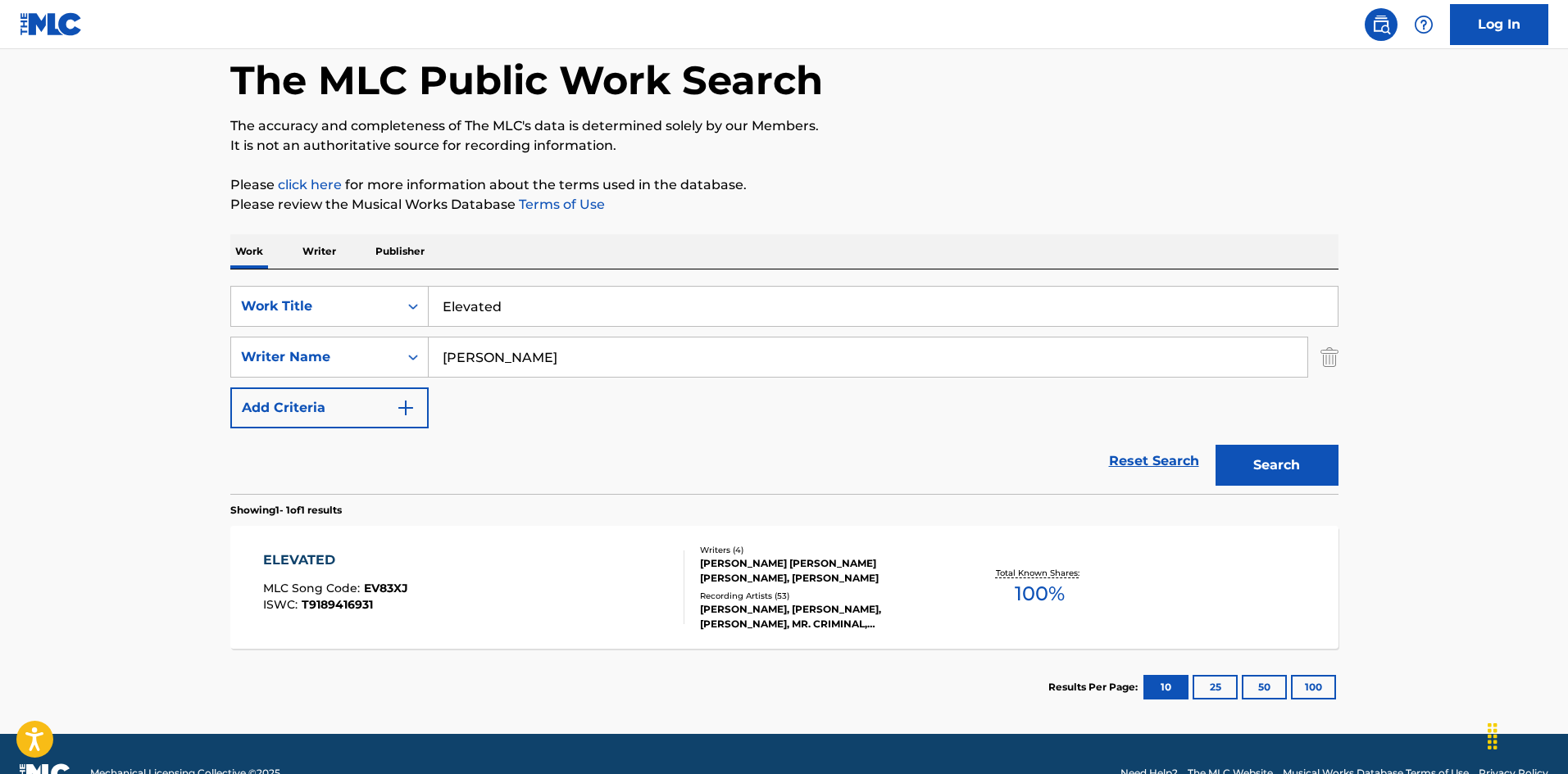
scroll to position [117, 0]
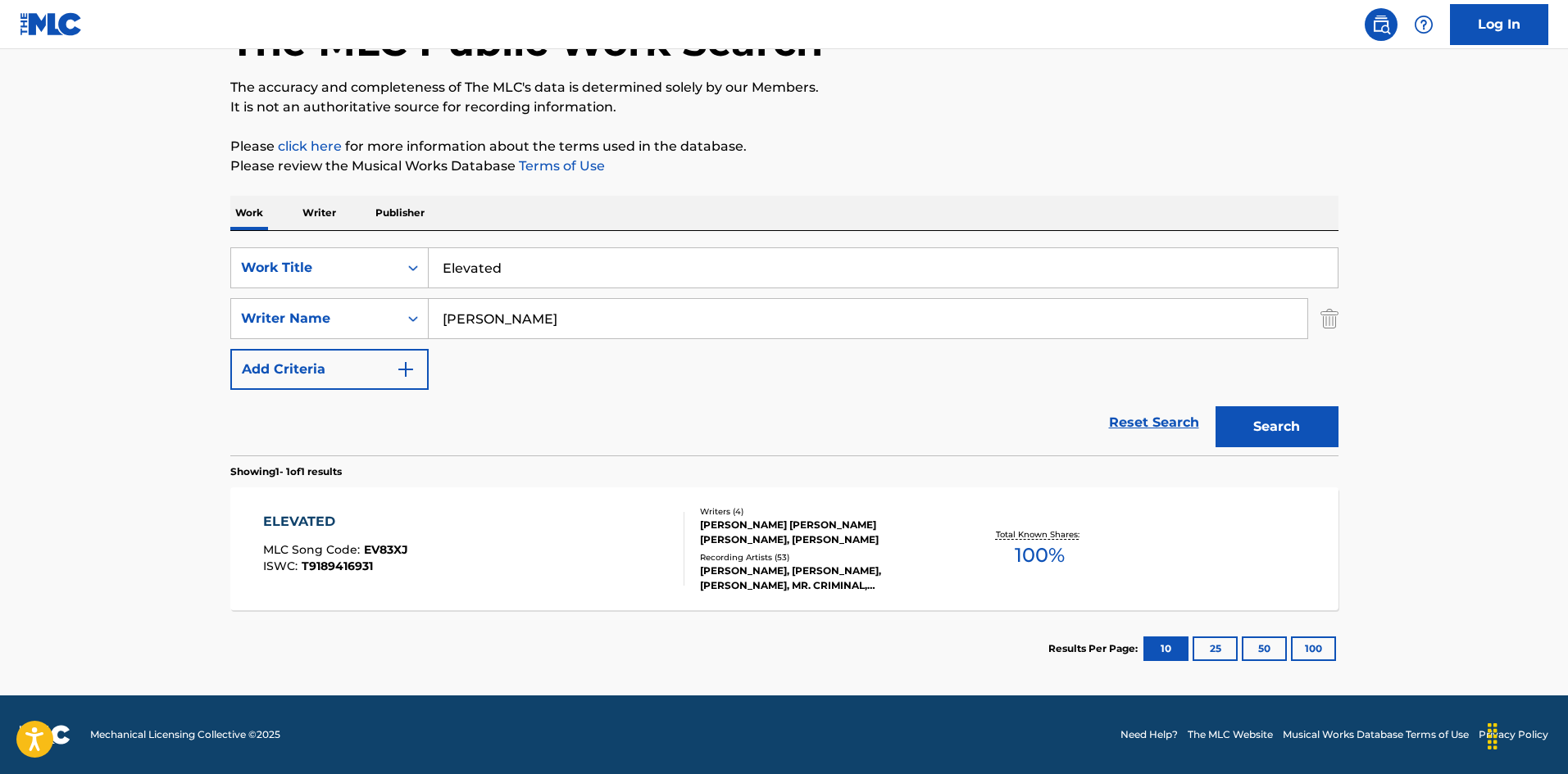
click at [505, 513] on div "ELEVATED MLC Song Code : EV83XJ ISWC : T9189416931" at bounding box center [473, 549] width 421 height 74
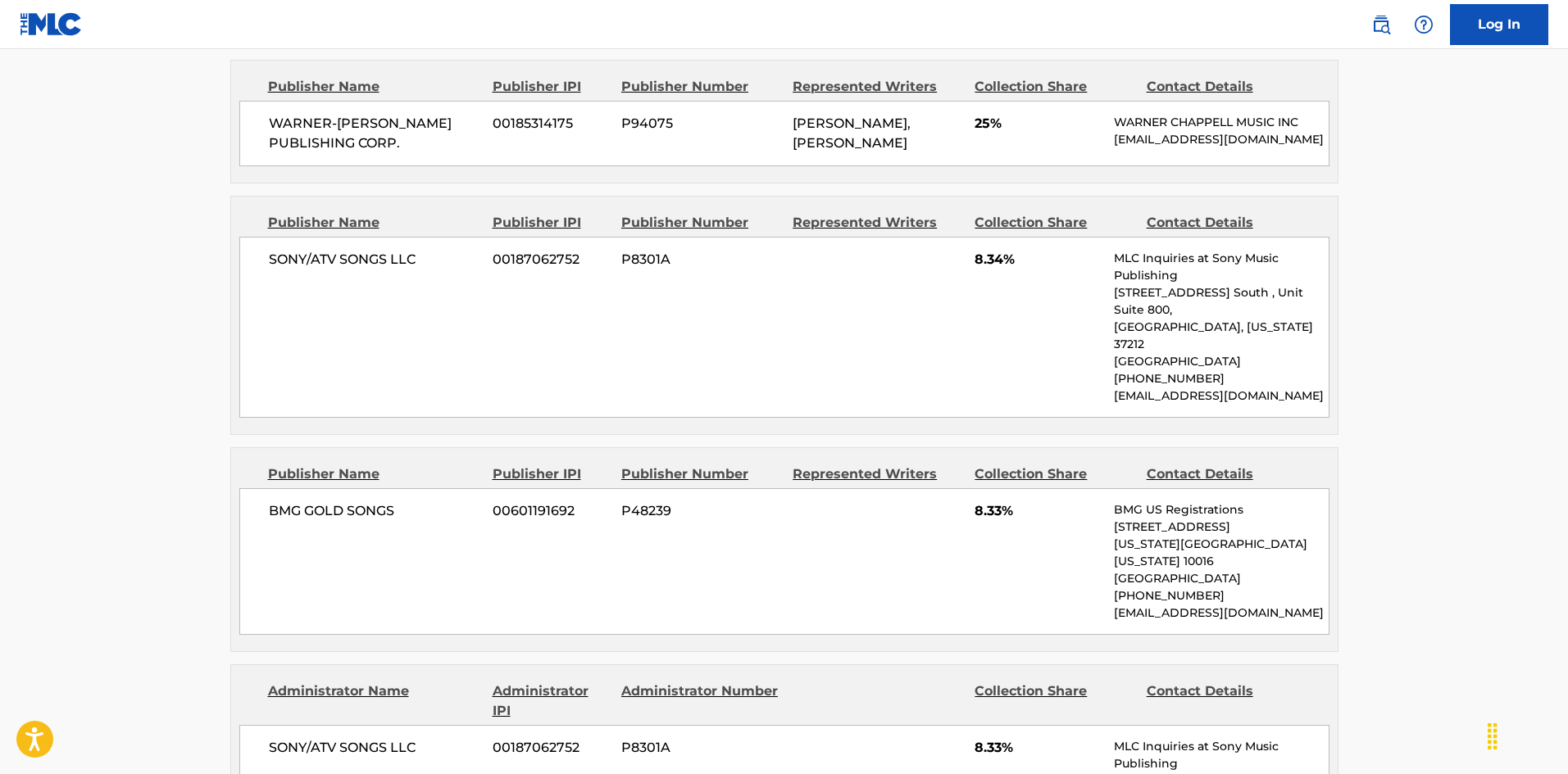
scroll to position [1229, 0]
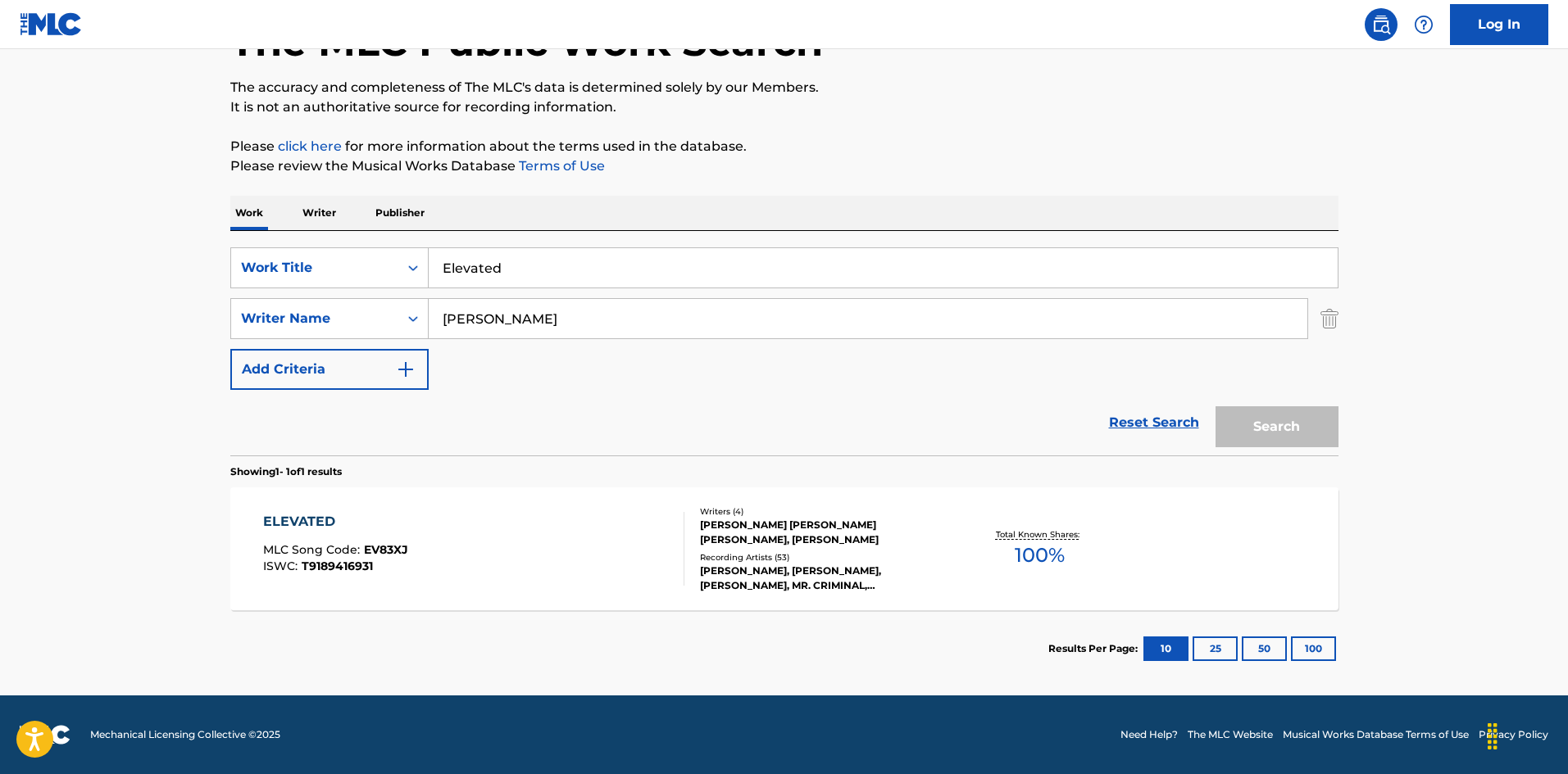
scroll to position [117, 0]
click at [428, 561] on div "ELEVATED MLC Song Code : EV83XJ ISWC : T9189416931" at bounding box center [473, 549] width 421 height 74
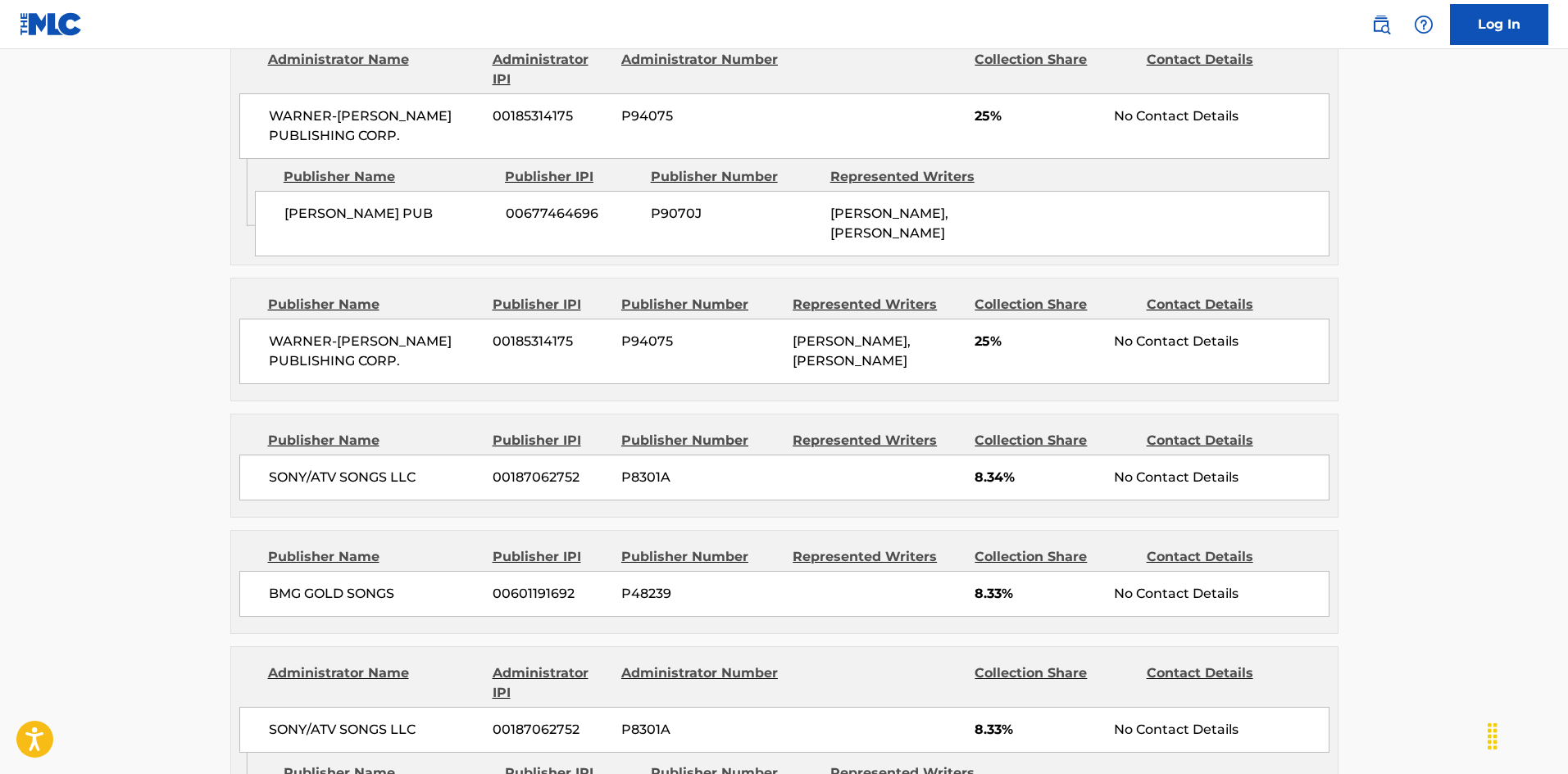
scroll to position [983, 0]
